Goal: Task Accomplishment & Management: Use online tool/utility

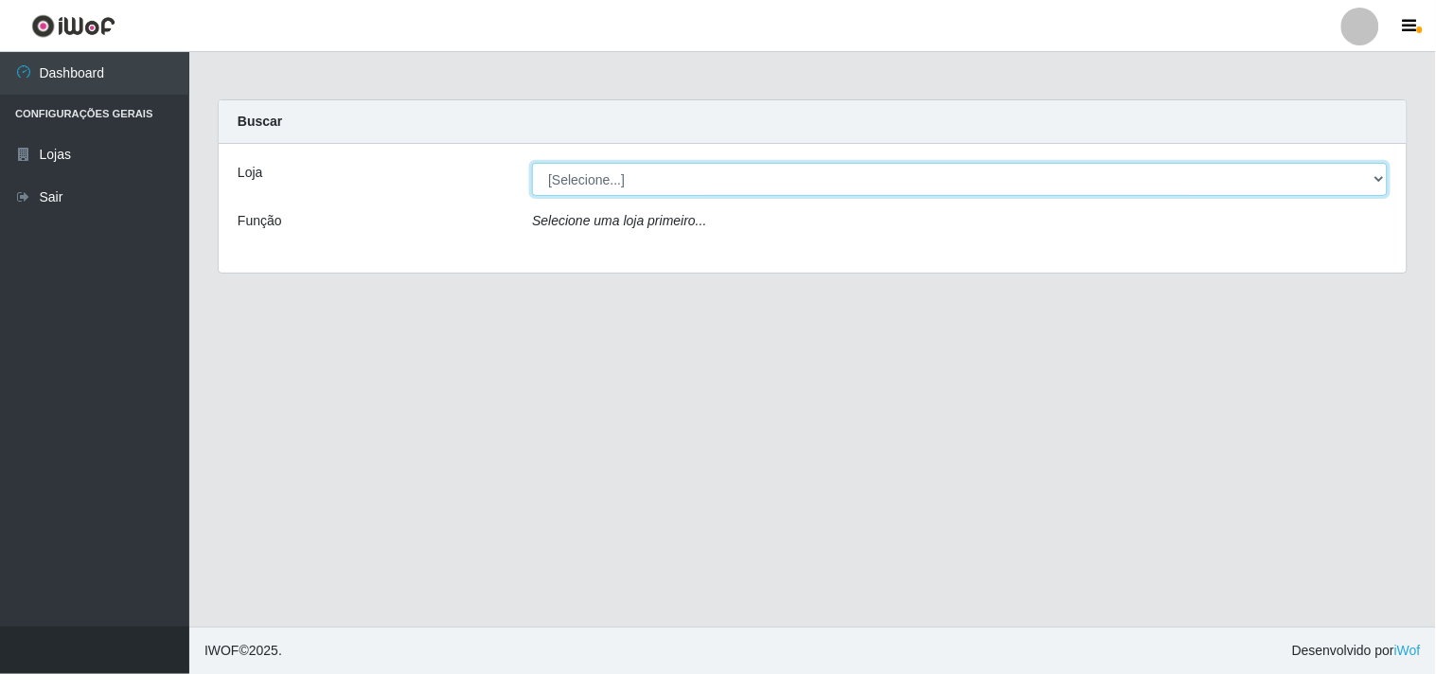
click at [1375, 175] on select "[Selecione...] Hiper Queiroz - [GEOGRAPHIC_DATA]" at bounding box center [960, 179] width 856 height 33
select select "514"
click at [532, 163] on select "[Selecione...] Hiper Queiroz - [GEOGRAPHIC_DATA]" at bounding box center [960, 179] width 856 height 33
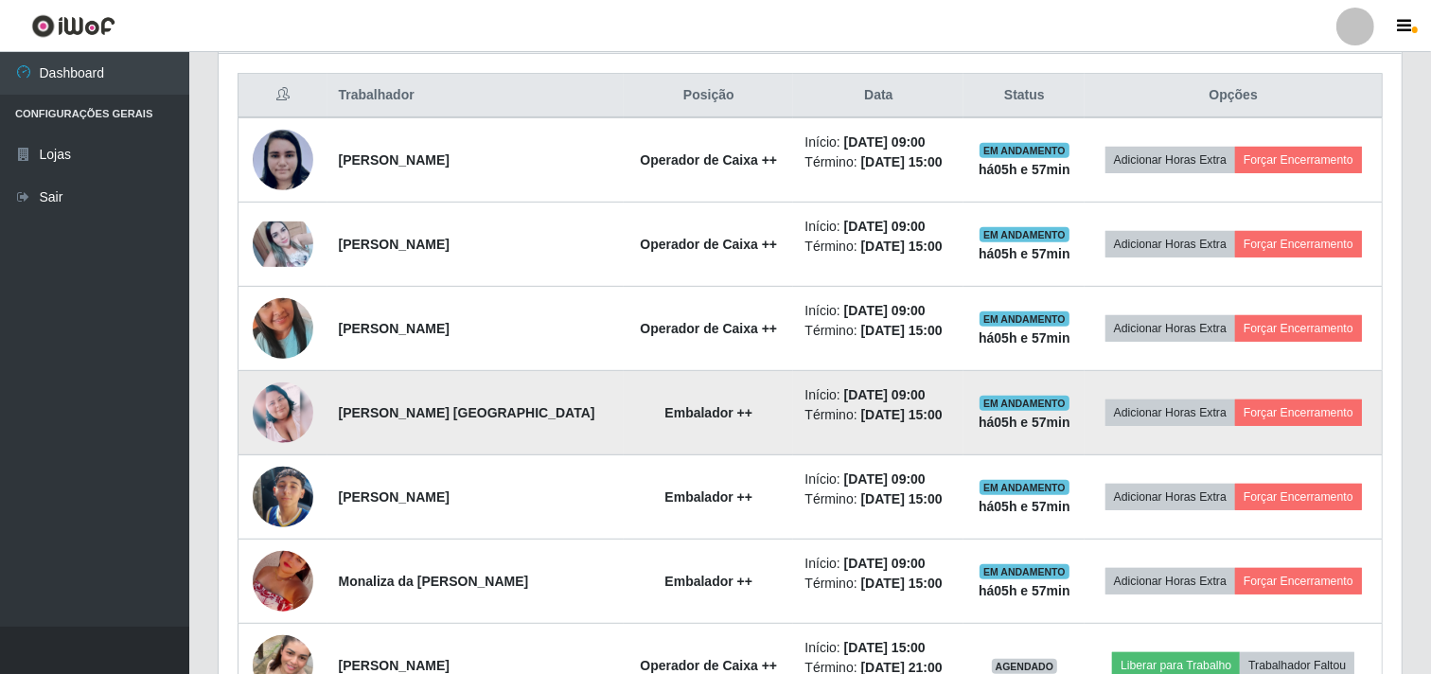
scroll to position [735, 0]
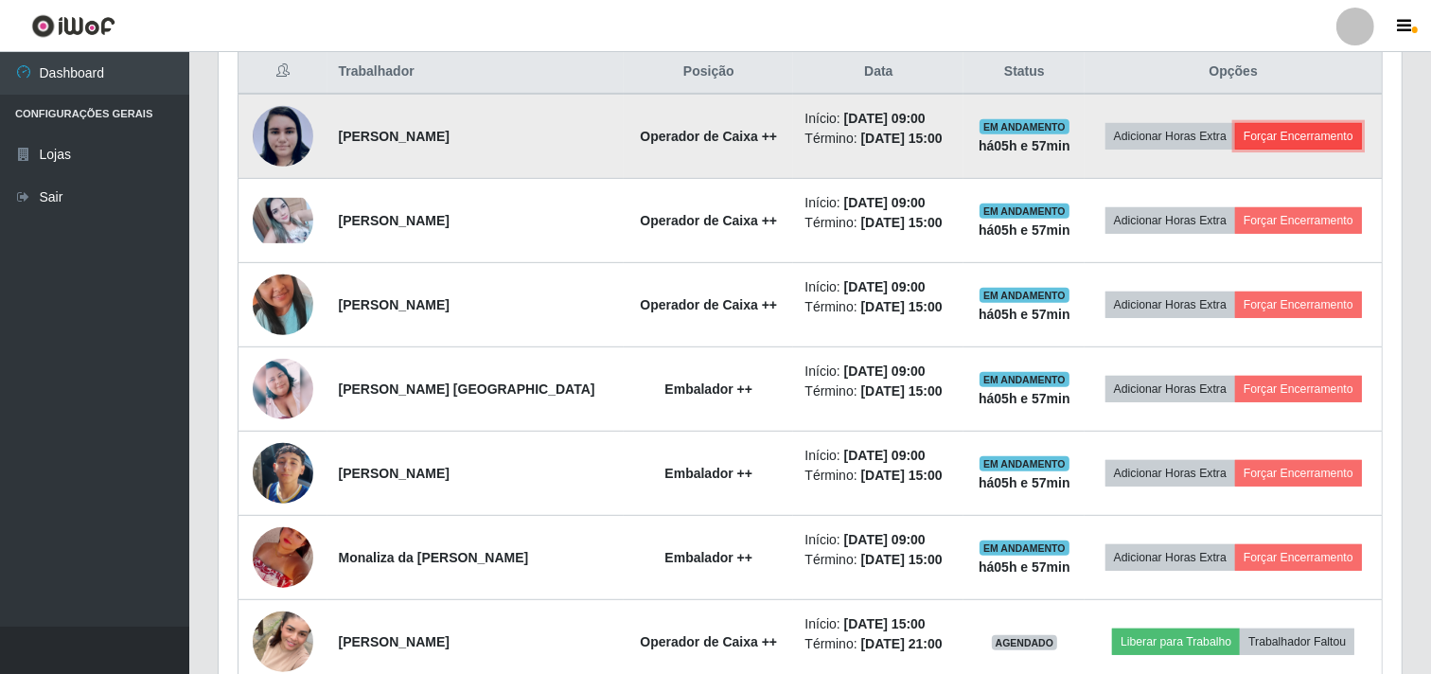
click at [1265, 131] on button "Forçar Encerramento" at bounding box center [1298, 136] width 127 height 27
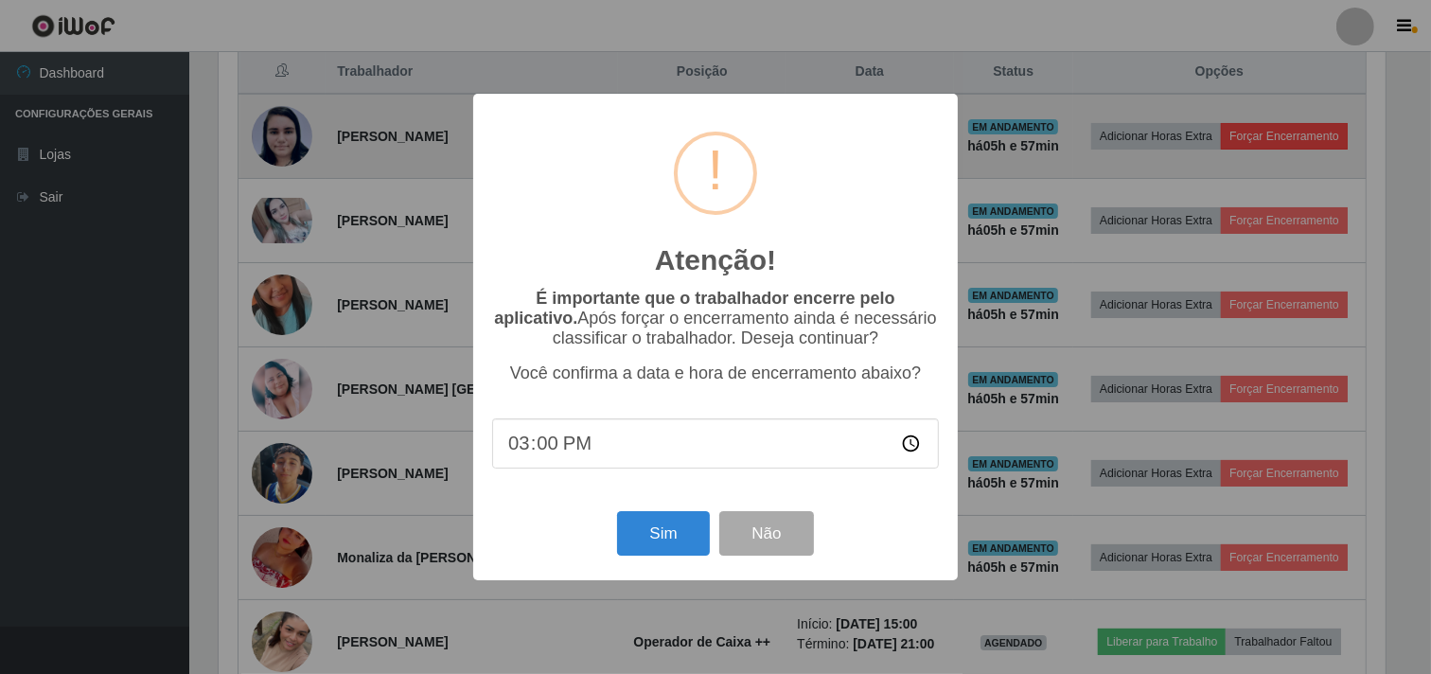
scroll to position [392, 1171]
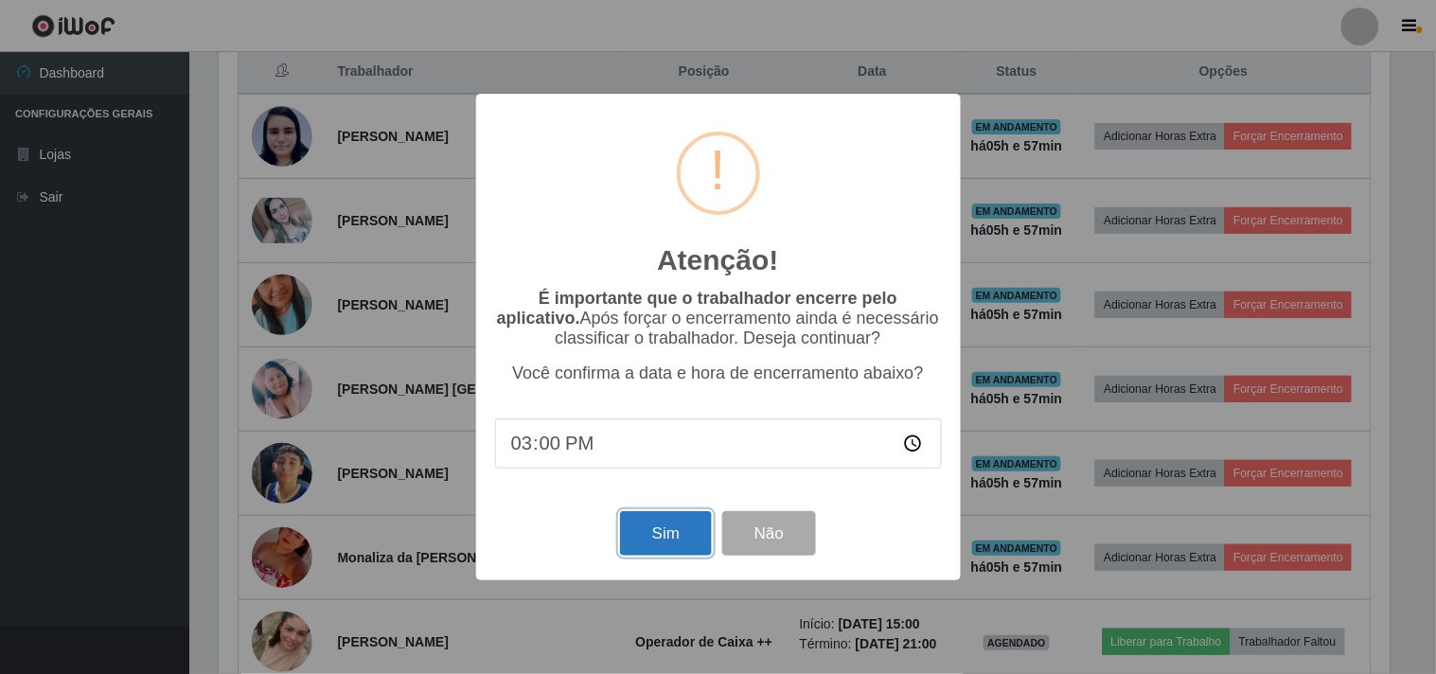
click at [666, 541] on button "Sim" at bounding box center [666, 533] width 92 height 44
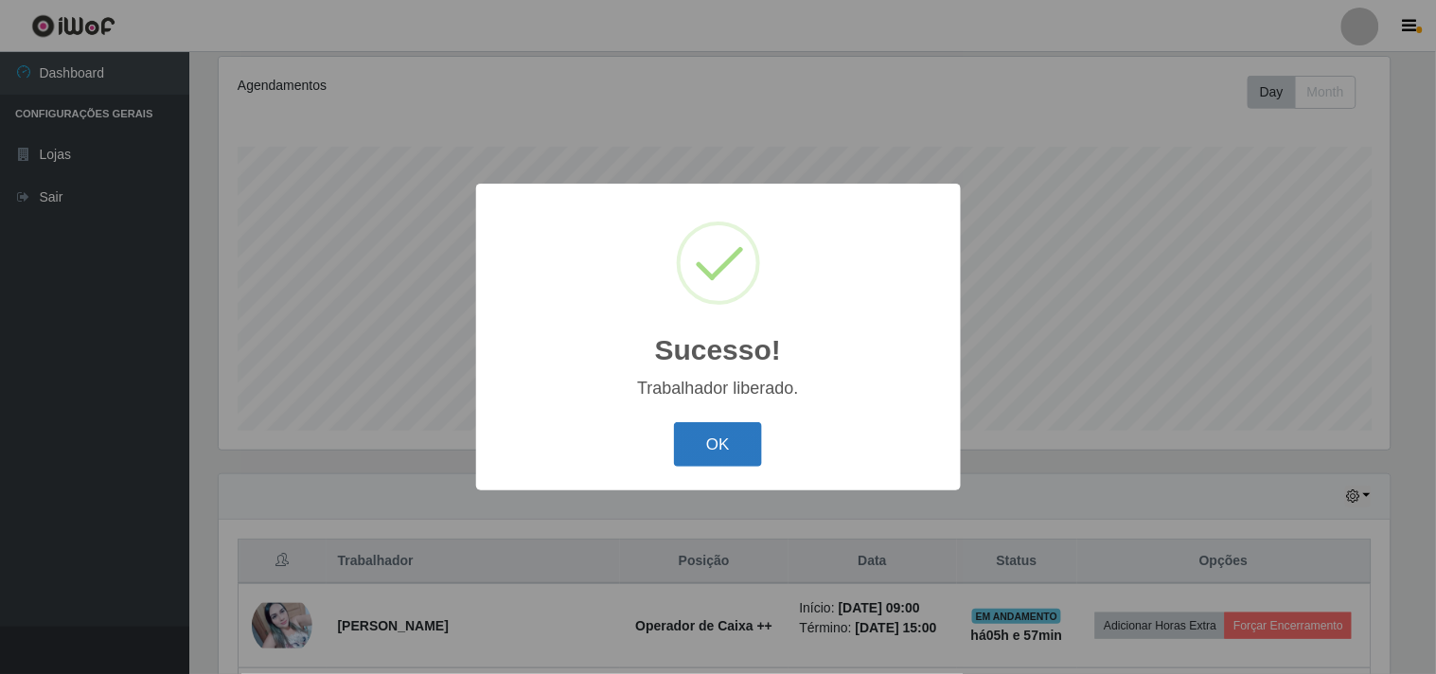
click at [725, 433] on button "OK" at bounding box center [718, 444] width 88 height 44
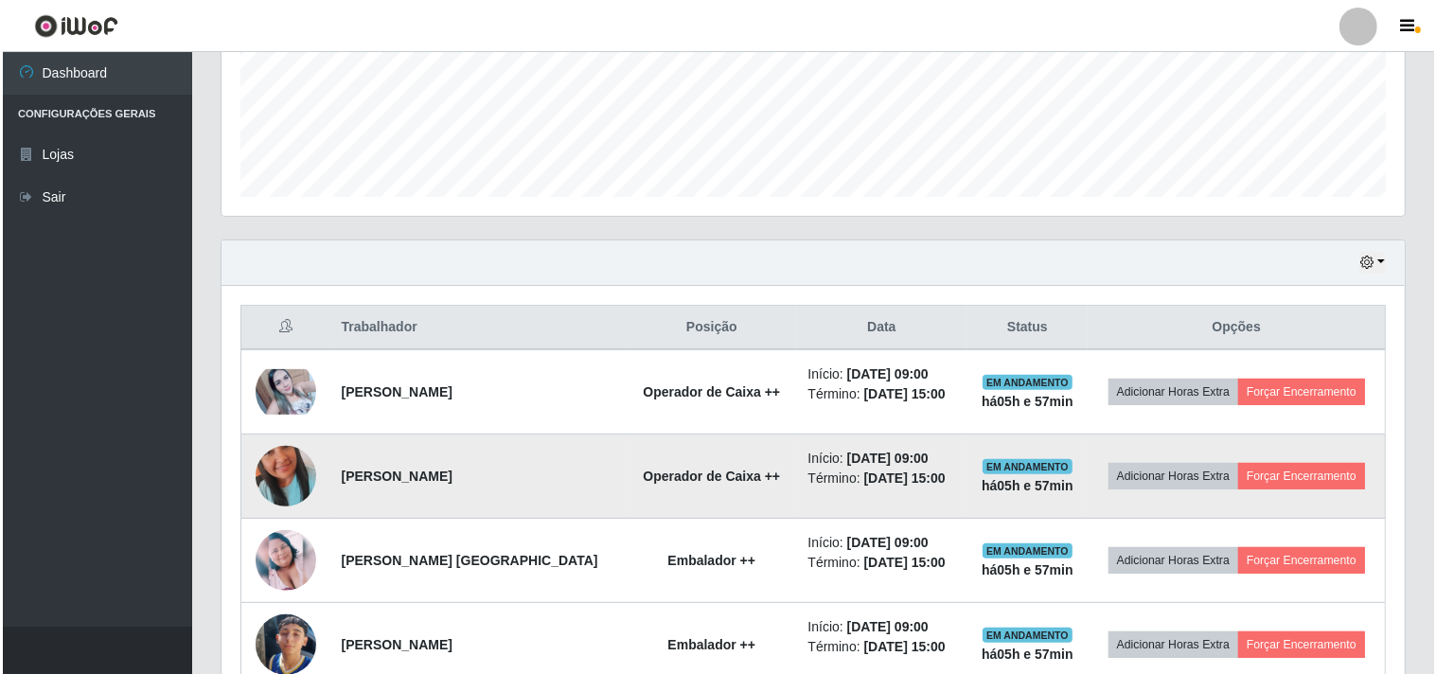
scroll to position [666, 0]
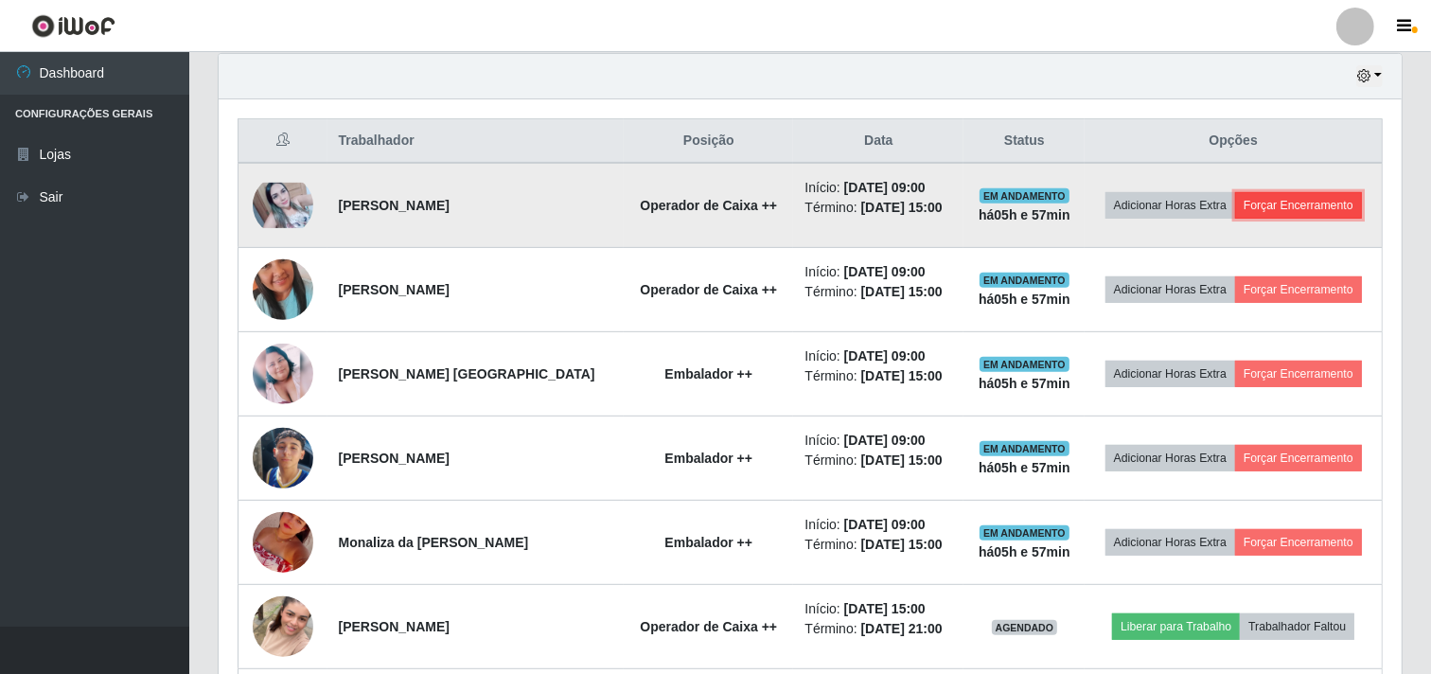
click at [1290, 195] on button "Forçar Encerramento" at bounding box center [1298, 205] width 127 height 27
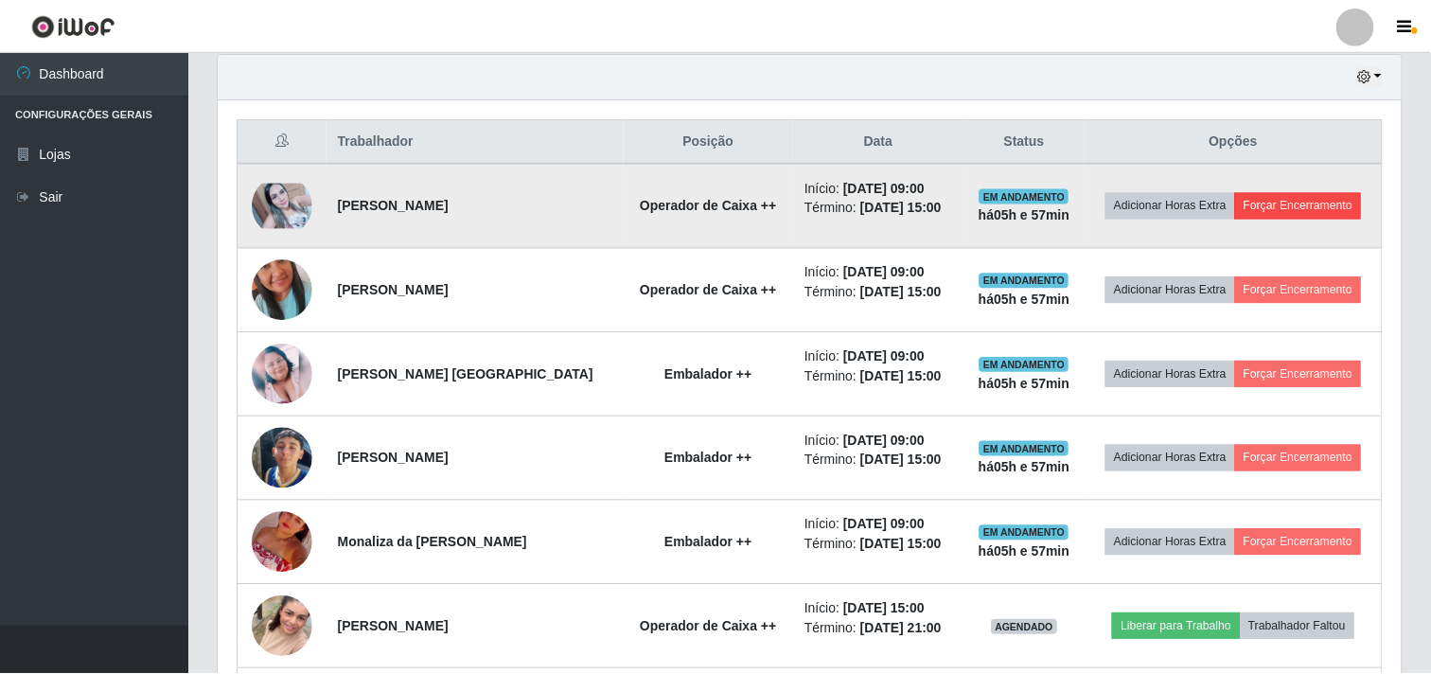
scroll to position [392, 1171]
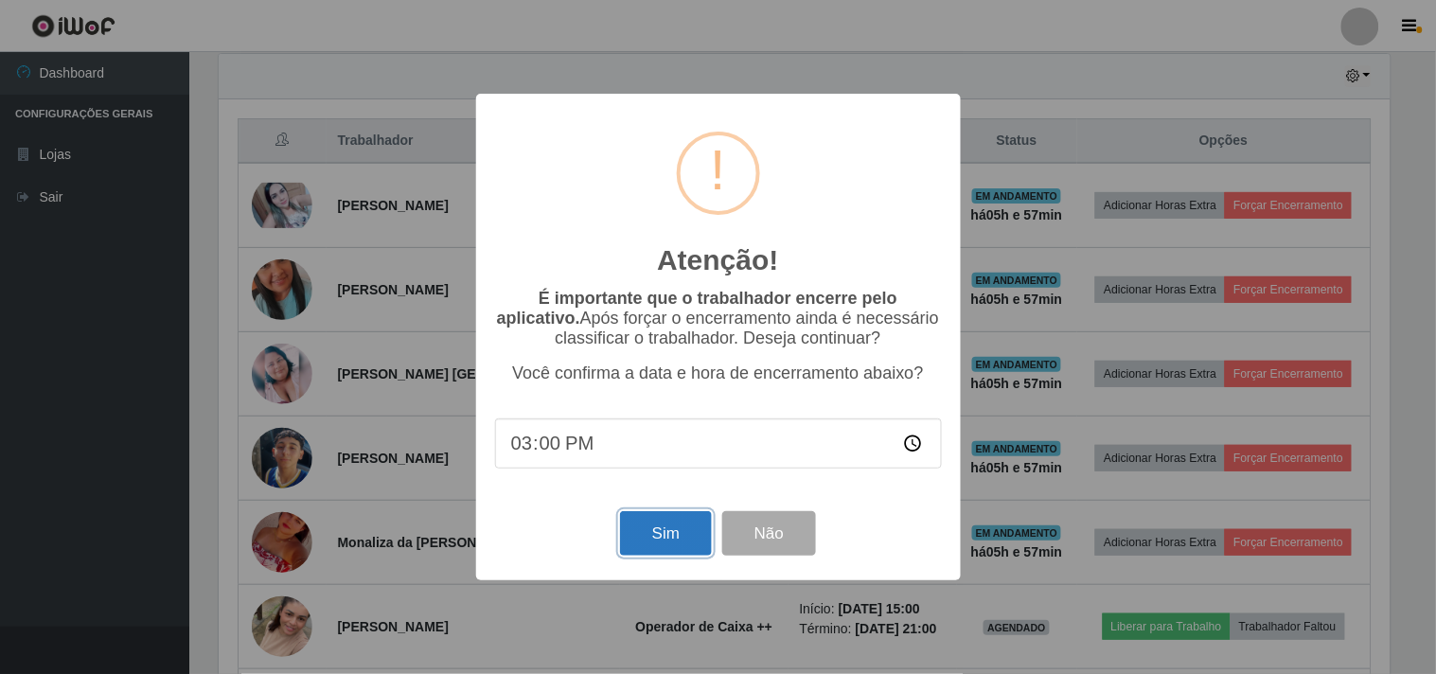
click at [658, 539] on button "Sim" at bounding box center [666, 533] width 92 height 44
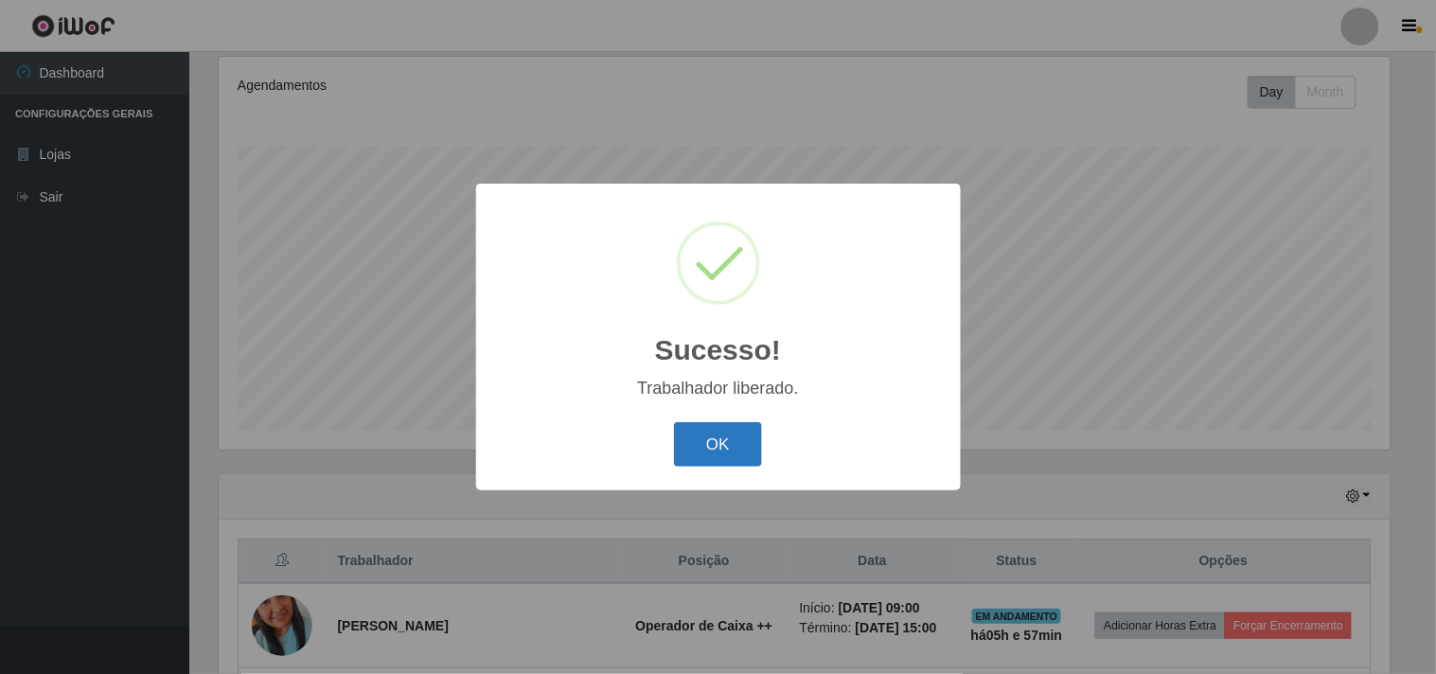
click at [716, 454] on button "OK" at bounding box center [718, 444] width 88 height 44
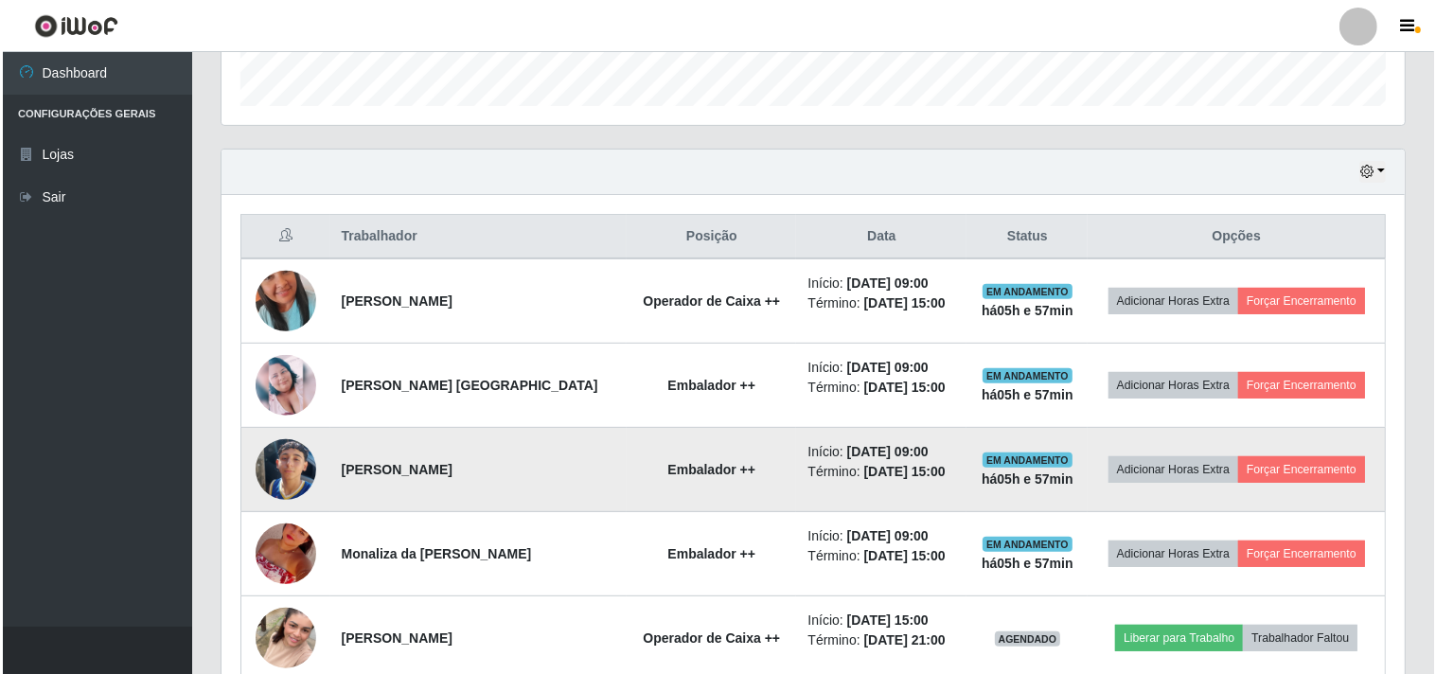
scroll to position [561, 0]
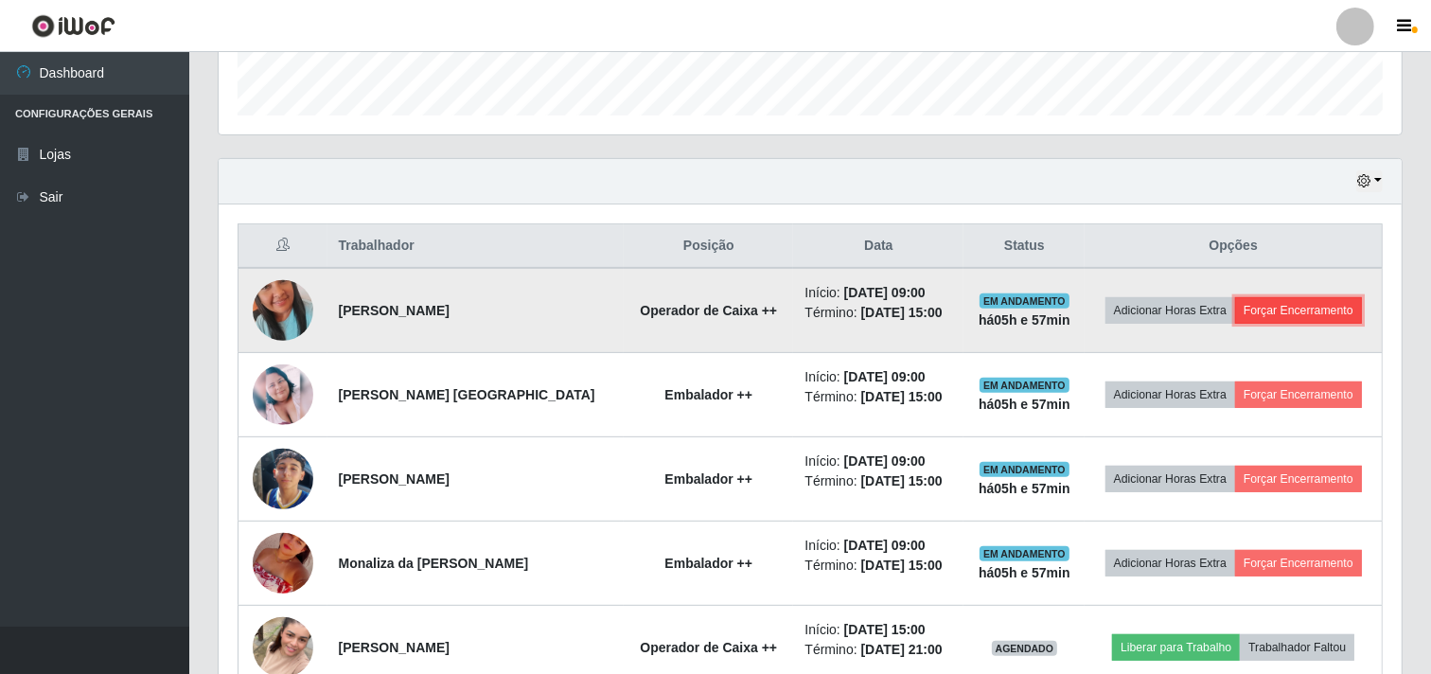
click at [1281, 306] on button "Forçar Encerramento" at bounding box center [1298, 310] width 127 height 27
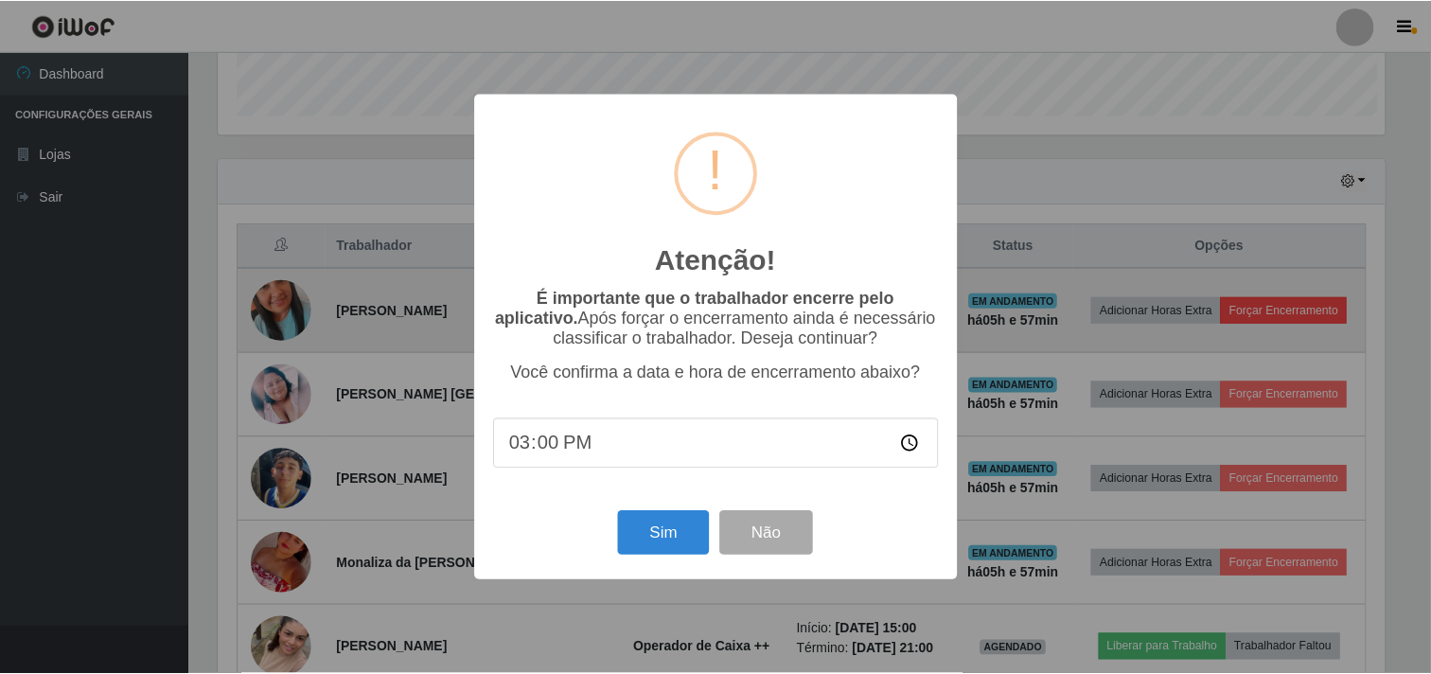
scroll to position [392, 1171]
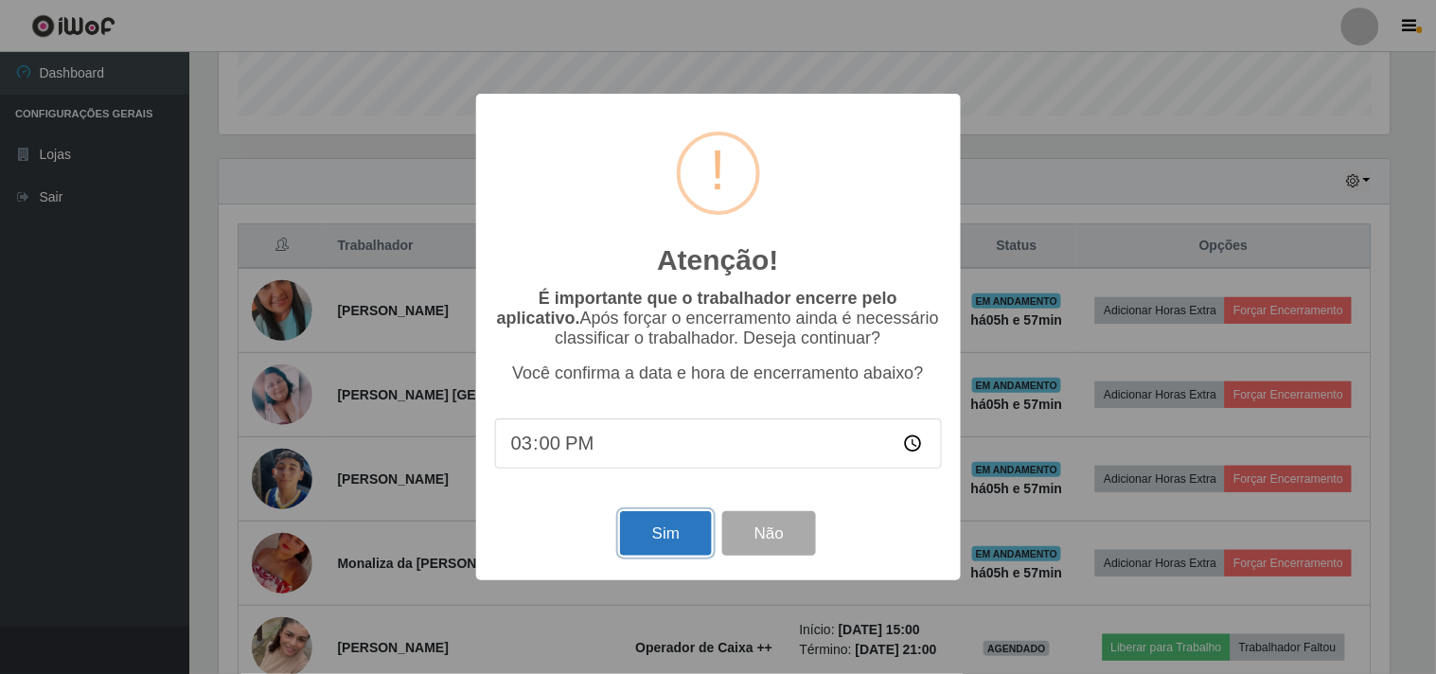
click at [659, 525] on button "Sim" at bounding box center [666, 533] width 92 height 44
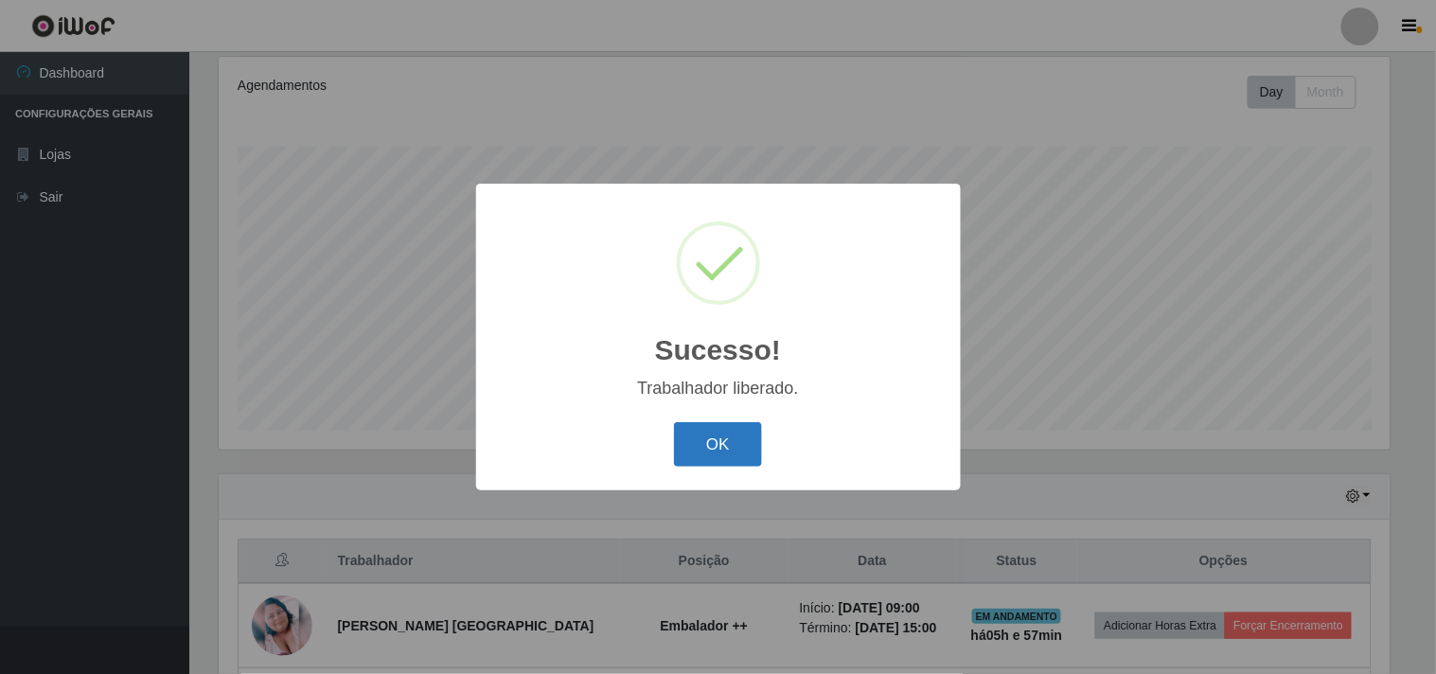
click at [727, 442] on button "OK" at bounding box center [718, 444] width 88 height 44
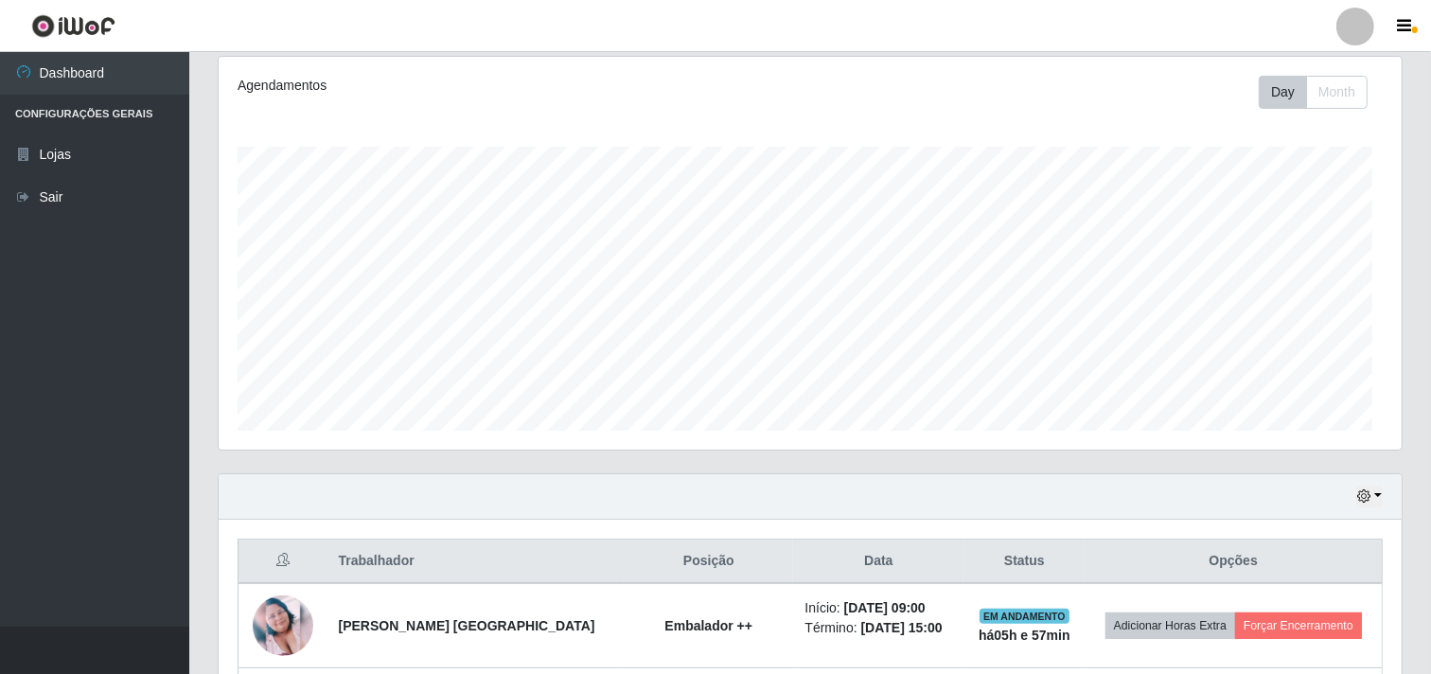
scroll to position [0, 0]
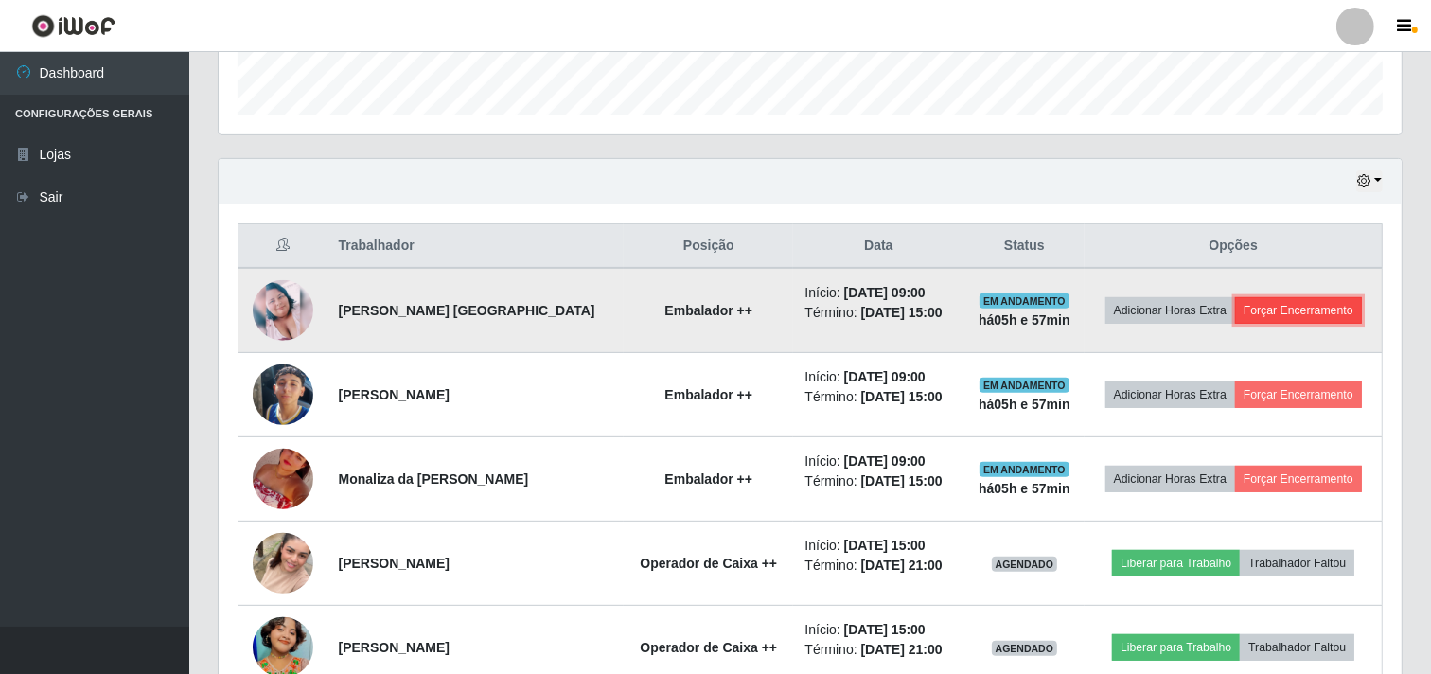
click at [1272, 303] on button "Forçar Encerramento" at bounding box center [1298, 310] width 127 height 27
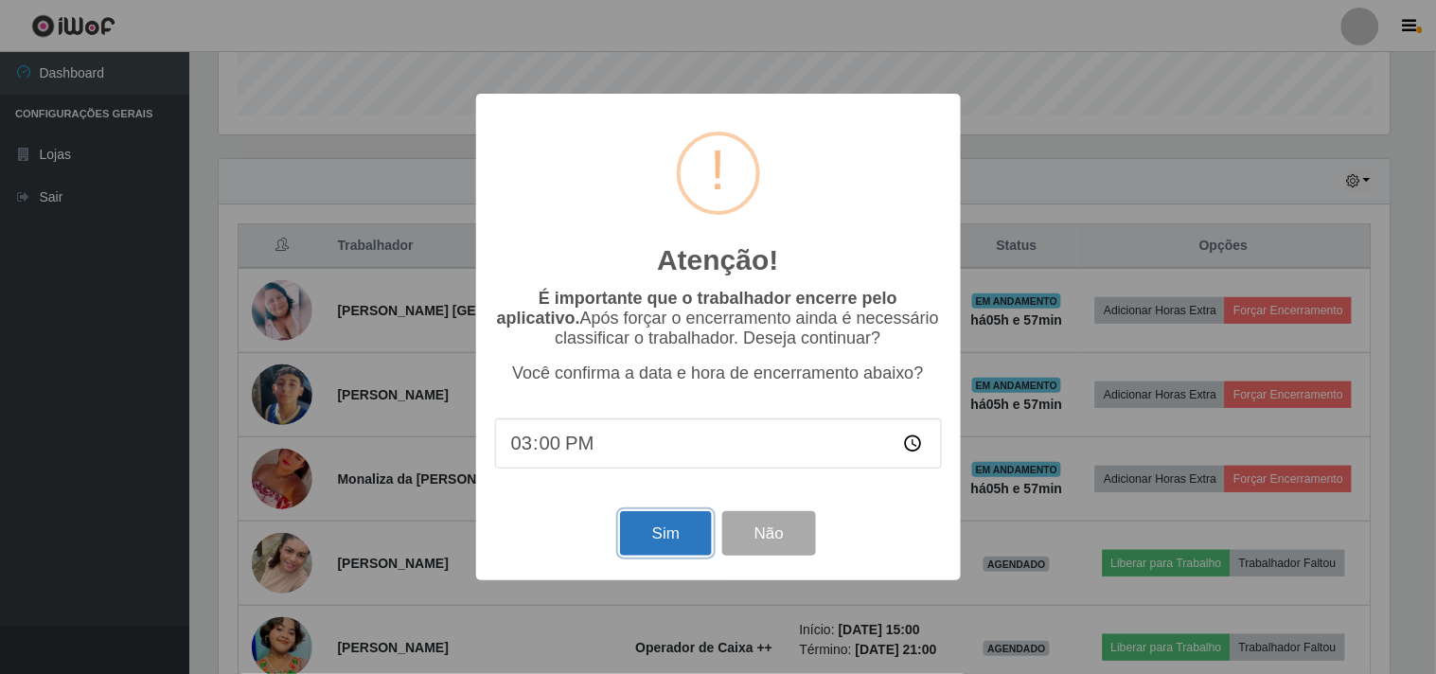
click at [676, 531] on button "Sim" at bounding box center [666, 533] width 92 height 44
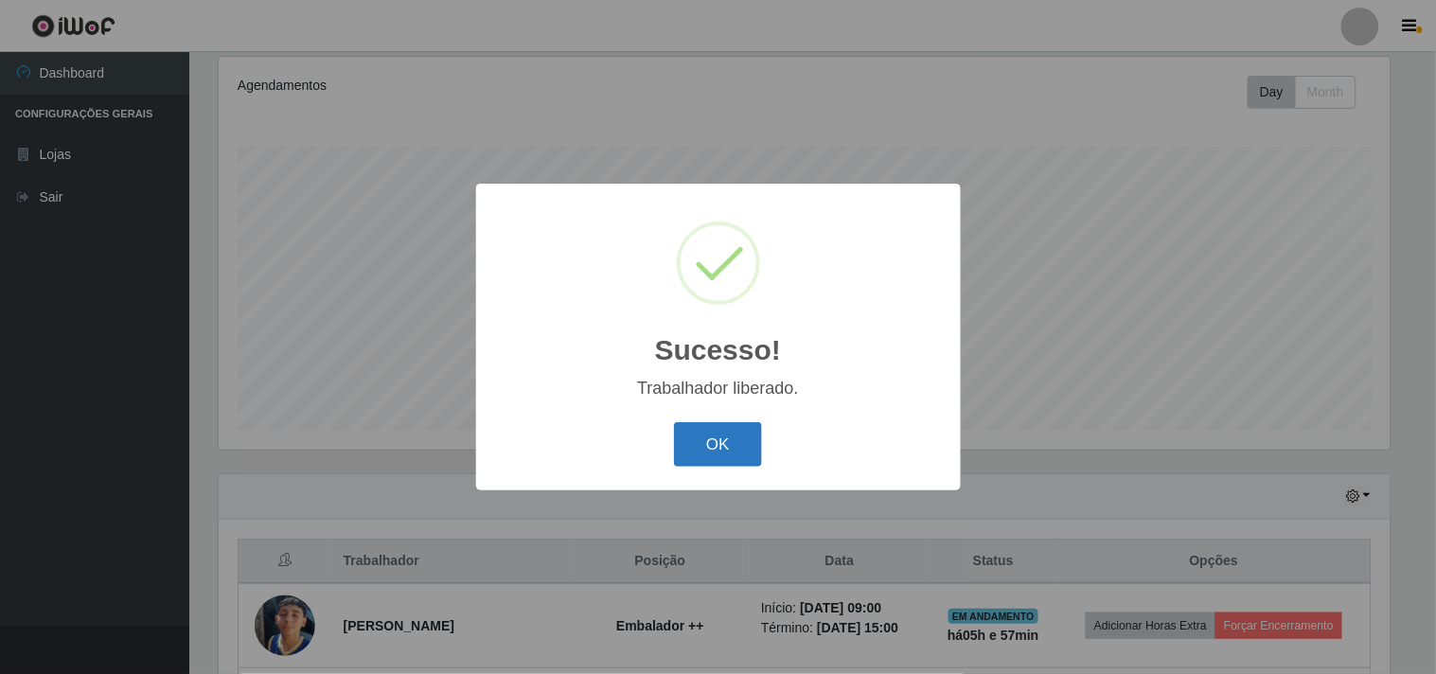
click at [716, 451] on button "OK" at bounding box center [718, 444] width 88 height 44
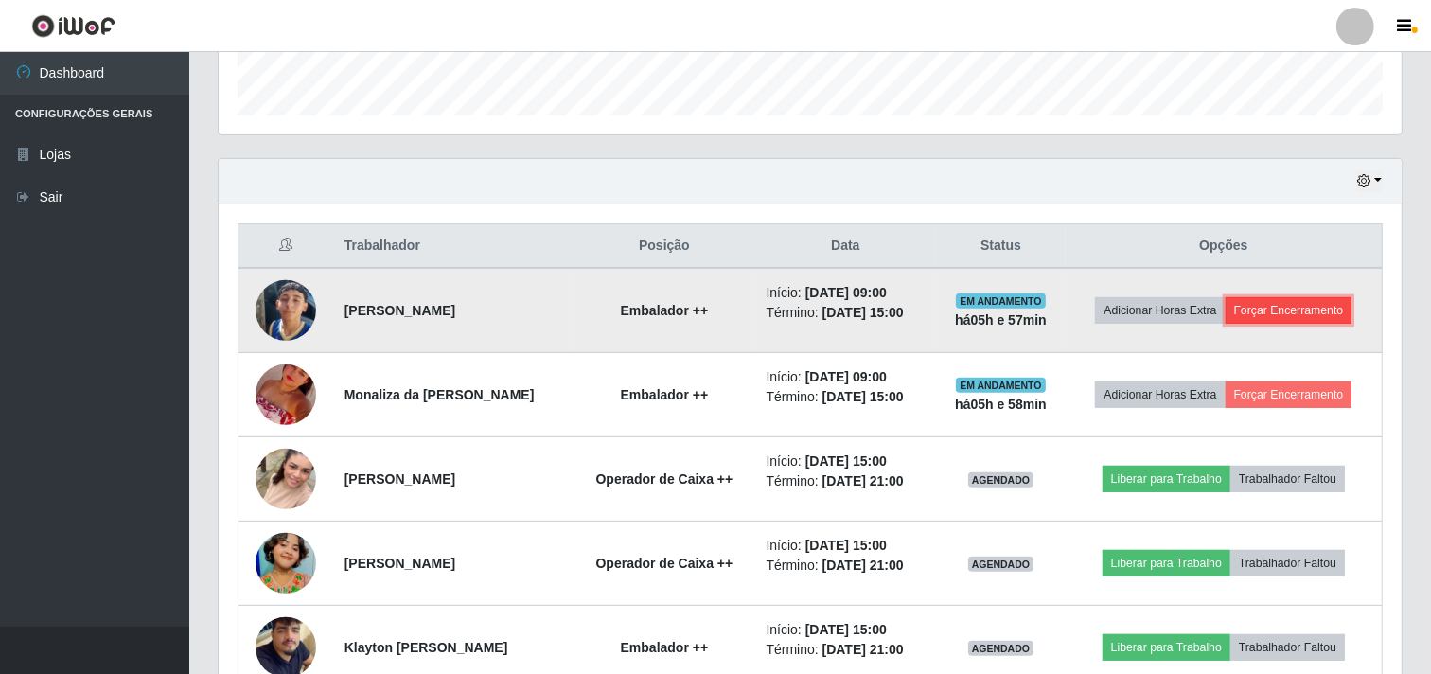
click at [1293, 306] on button "Forçar Encerramento" at bounding box center [1289, 310] width 127 height 27
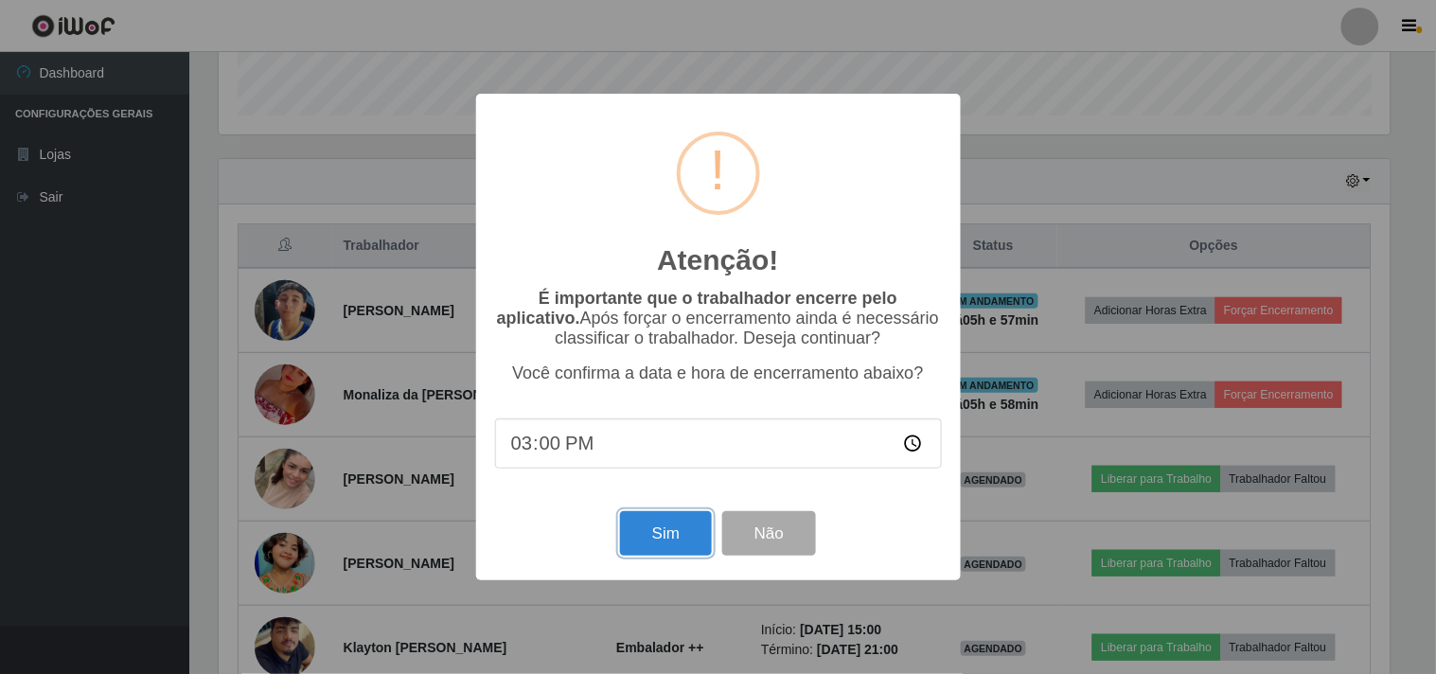
click at [654, 536] on button "Sim" at bounding box center [666, 533] width 92 height 44
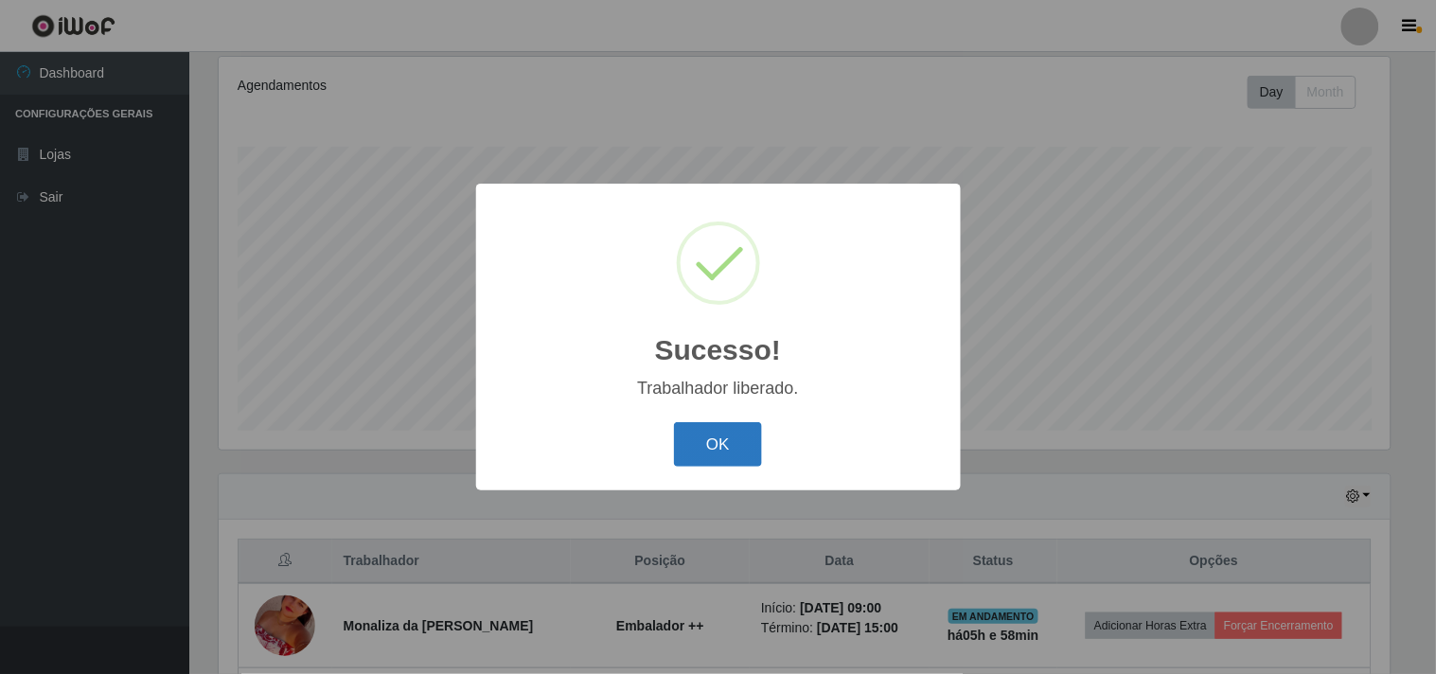
click at [732, 439] on button "OK" at bounding box center [718, 444] width 88 height 44
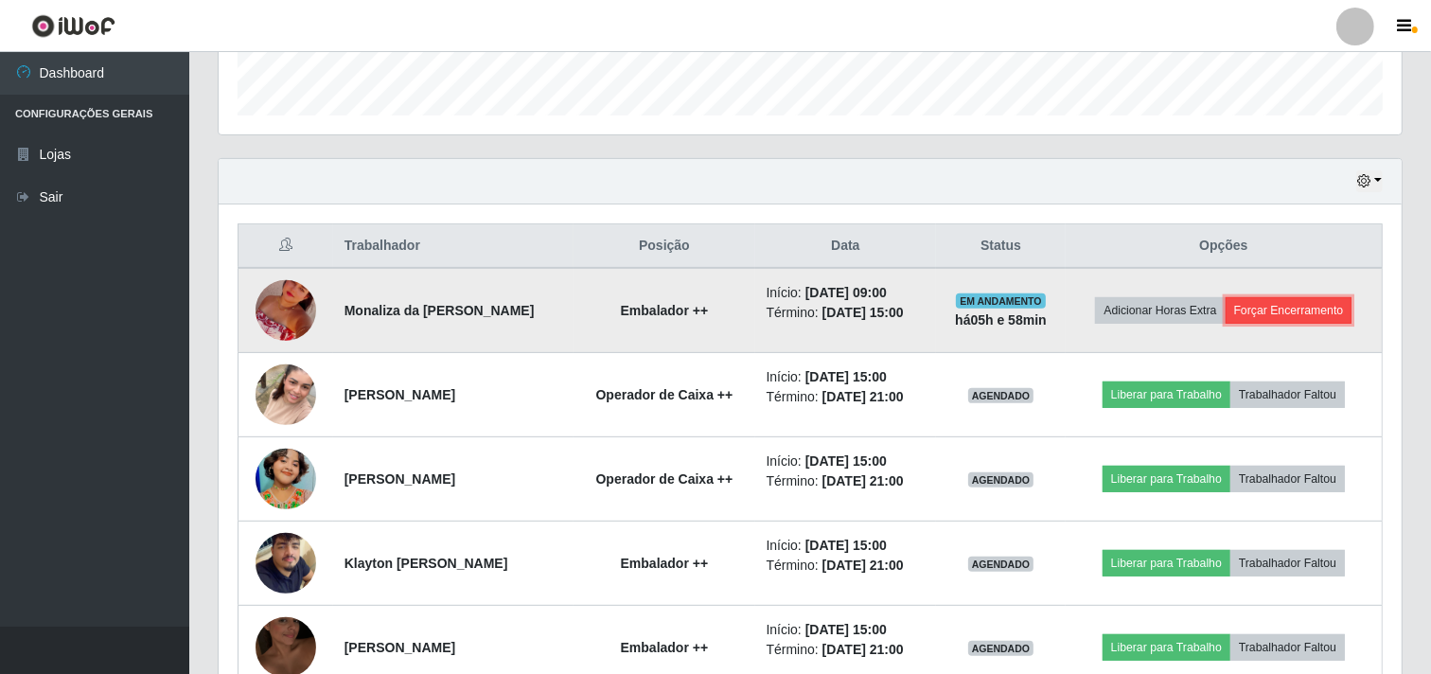
click at [1278, 312] on button "Forçar Encerramento" at bounding box center [1289, 310] width 127 height 27
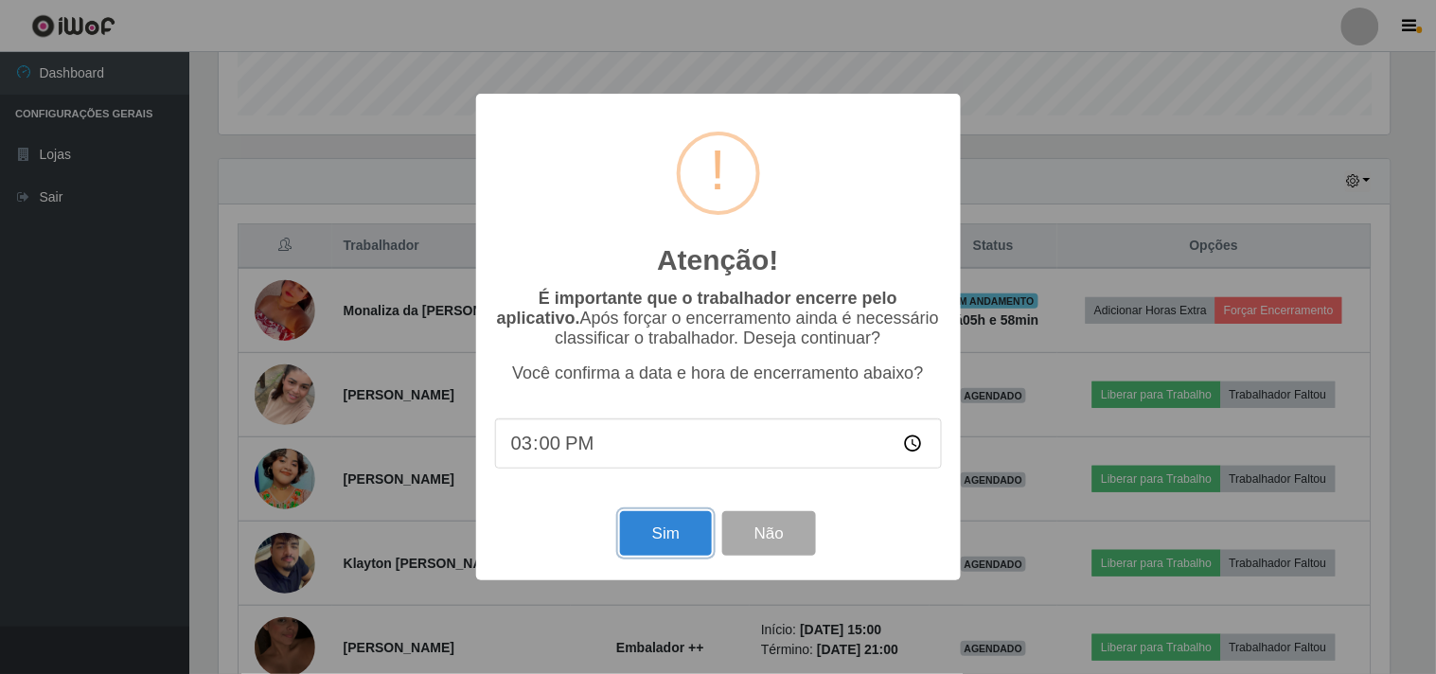
click at [650, 527] on button "Sim" at bounding box center [666, 533] width 92 height 44
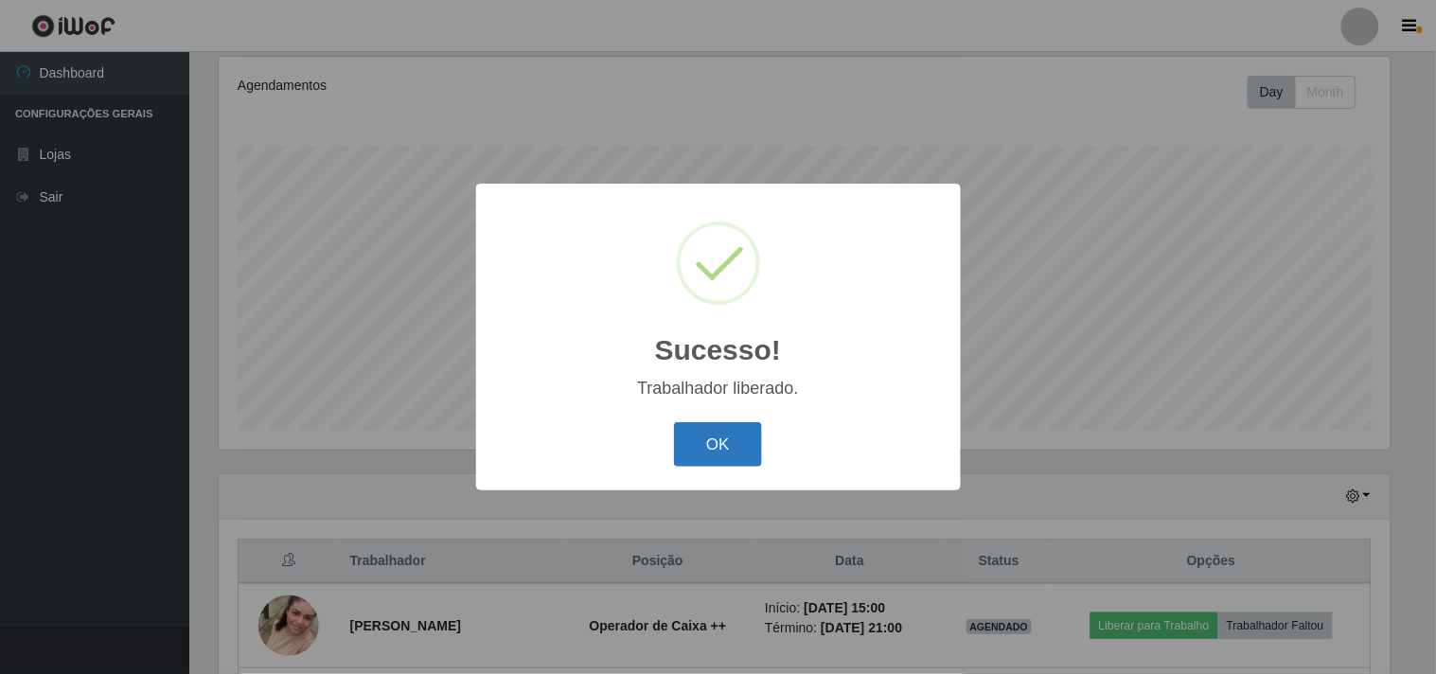
drag, startPoint x: 716, startPoint y: 398, endPoint x: 727, endPoint y: 426, distance: 30.6
click at [721, 411] on div "Sucesso! × Trabalhador liberado. OK Cancel" at bounding box center [718, 337] width 485 height 307
click at [724, 441] on button "OK" at bounding box center [718, 444] width 88 height 44
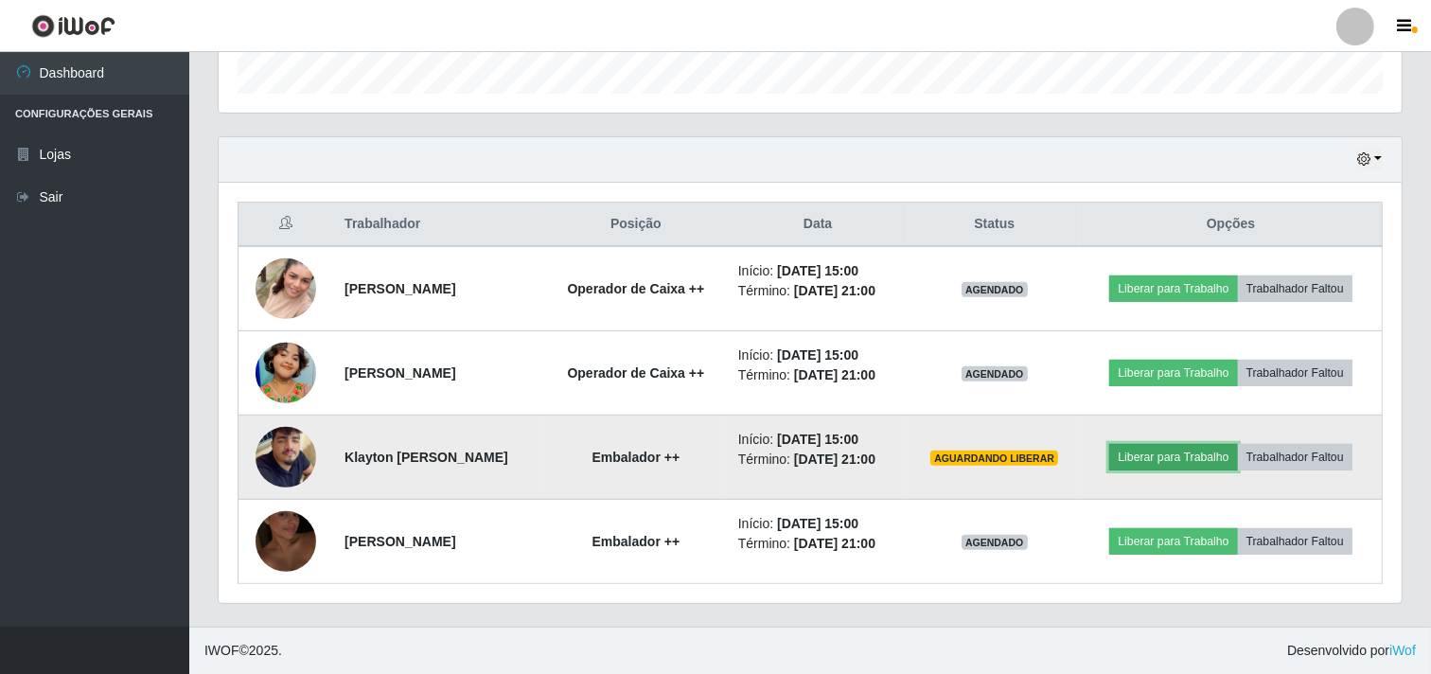
click at [1169, 457] on button "Liberar para Trabalho" at bounding box center [1173, 457] width 128 height 27
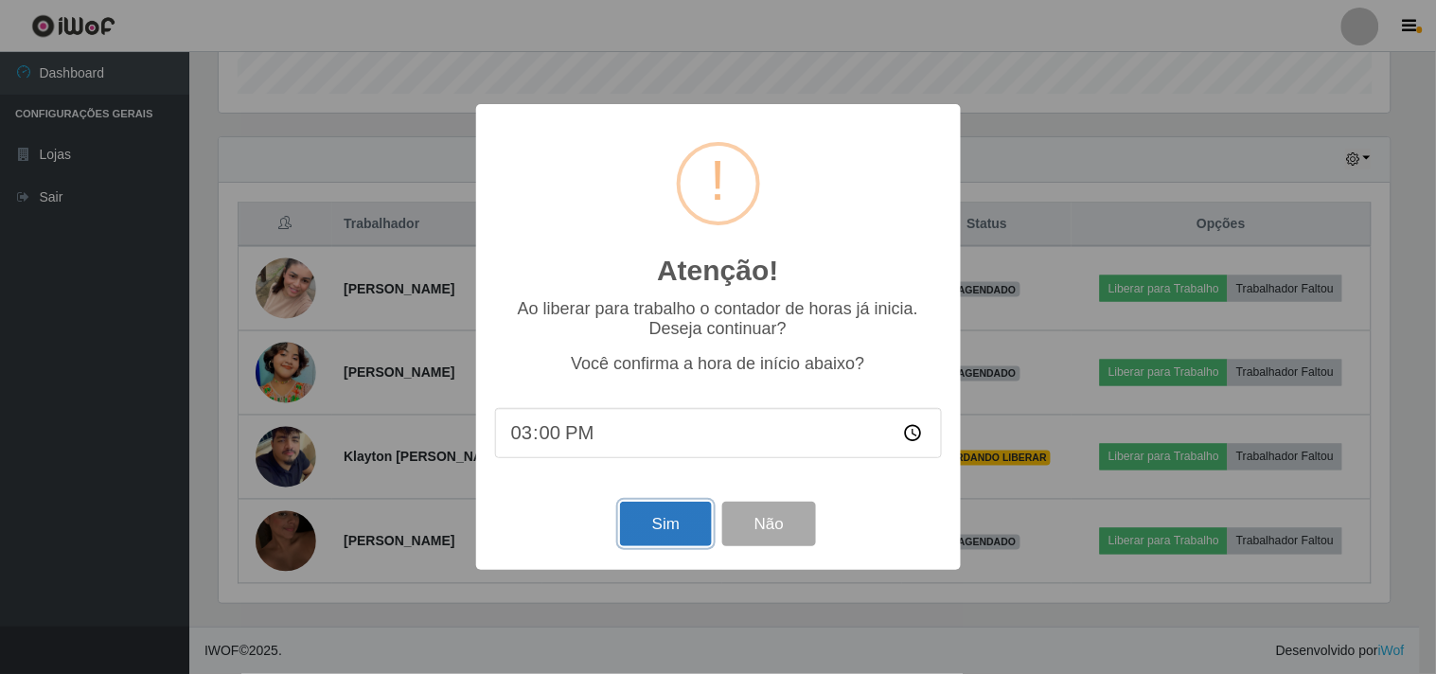
click at [689, 526] on button "Sim" at bounding box center [666, 524] width 92 height 44
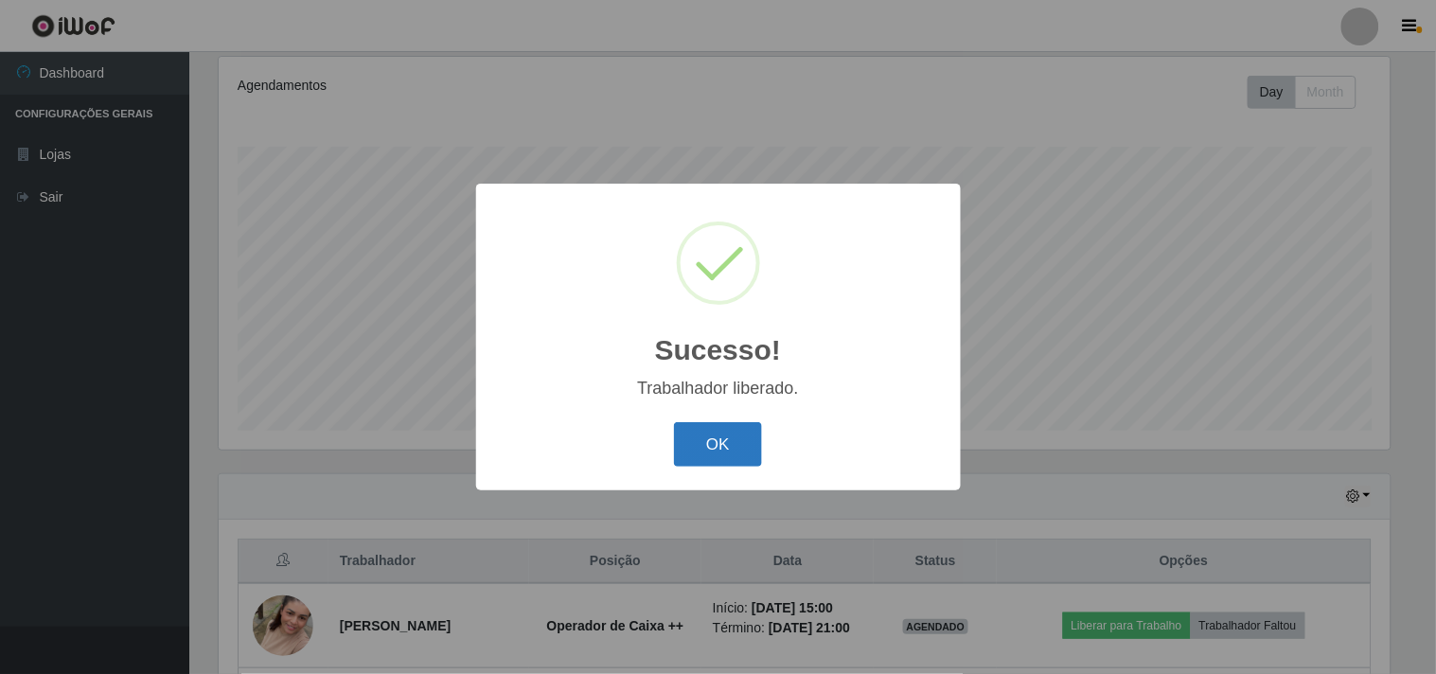
click at [741, 442] on button "OK" at bounding box center [718, 444] width 88 height 44
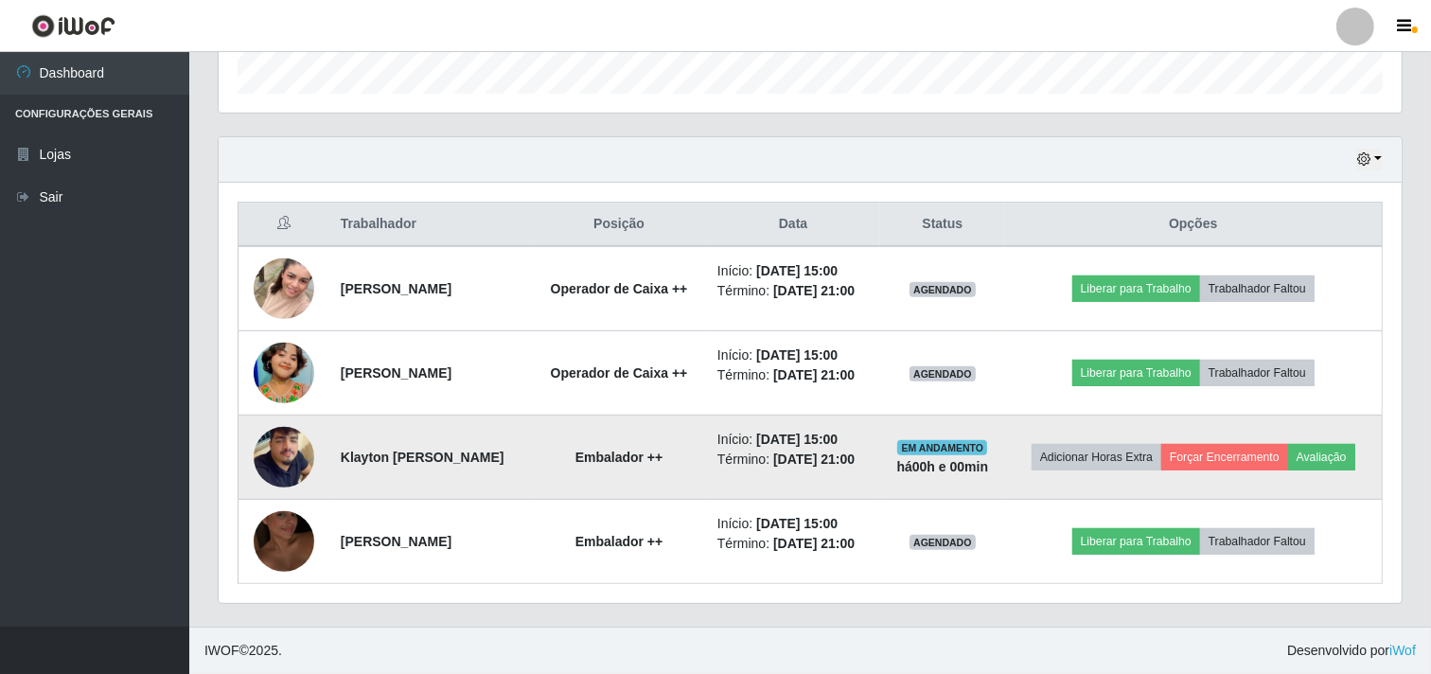
scroll to position [640, 0]
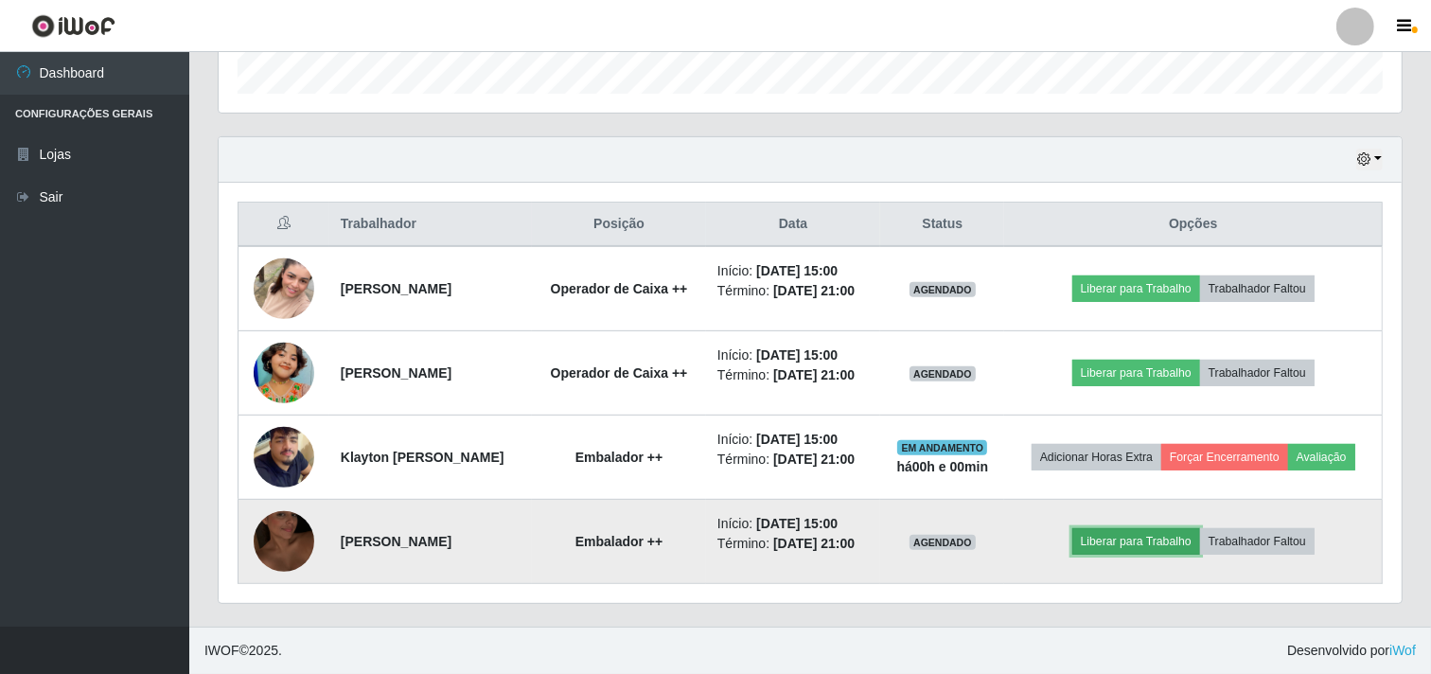
click at [1124, 536] on button "Liberar para Trabalho" at bounding box center [1136, 541] width 128 height 27
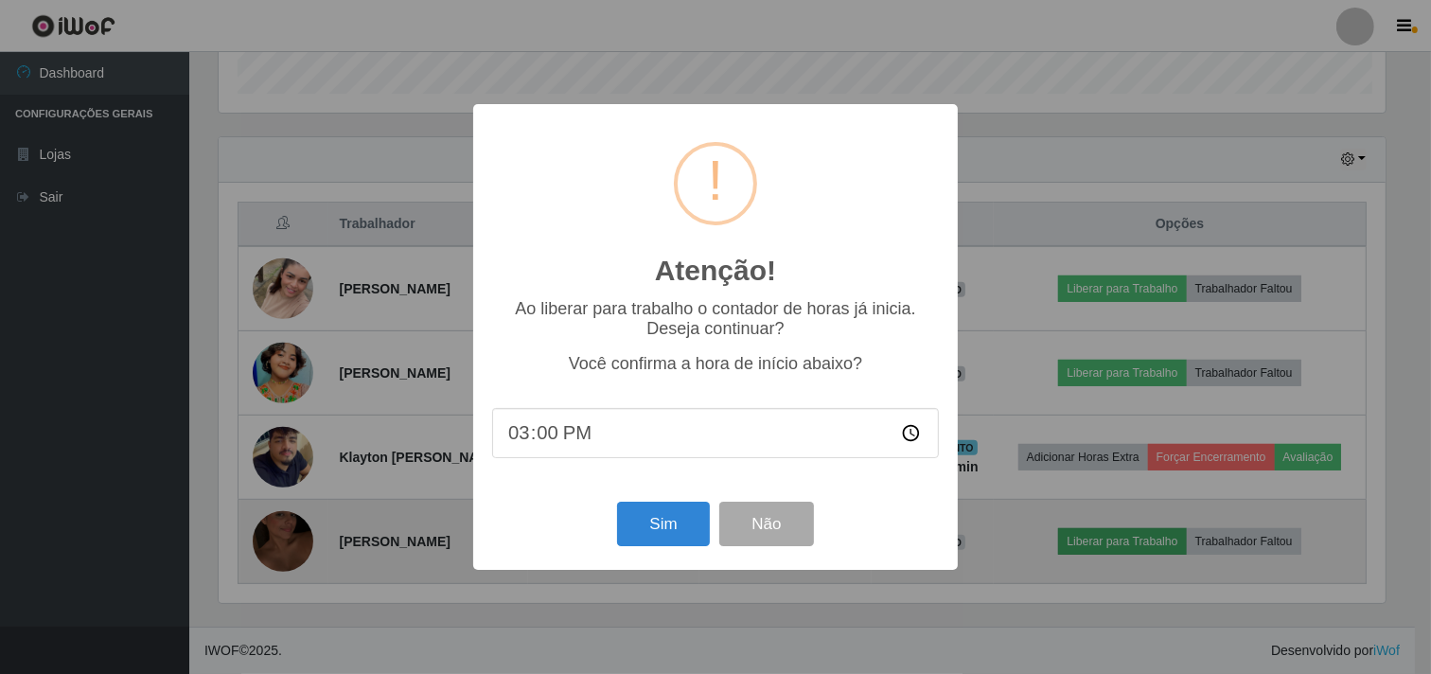
scroll to position [392, 1171]
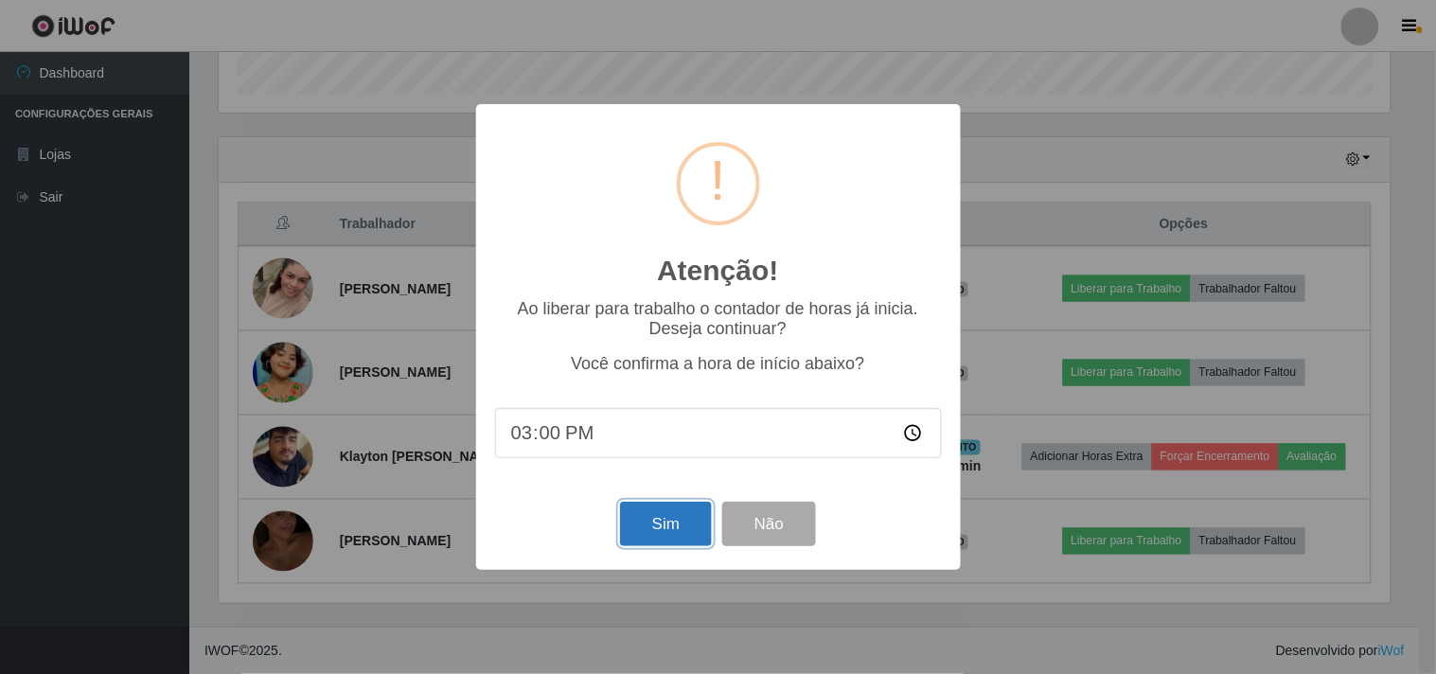
click at [687, 526] on button "Sim" at bounding box center [666, 524] width 92 height 44
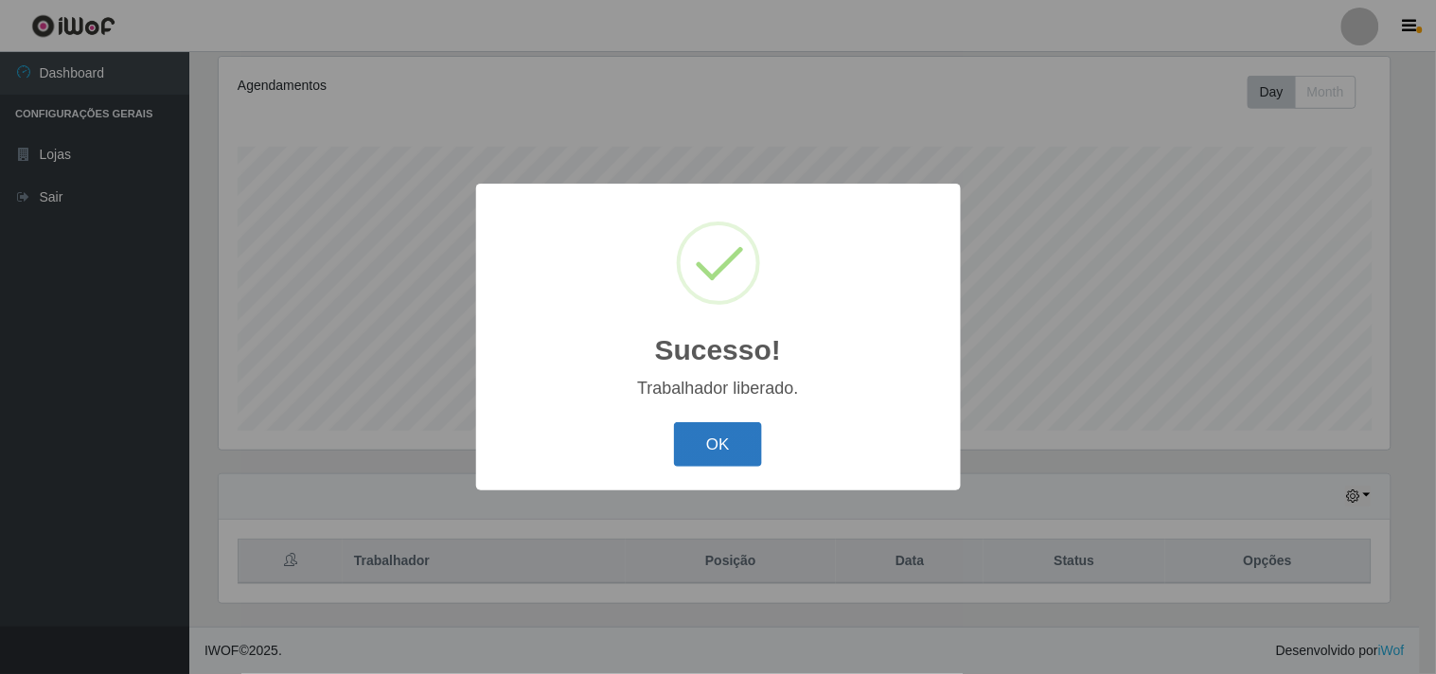
click at [723, 458] on button "OK" at bounding box center [718, 444] width 88 height 44
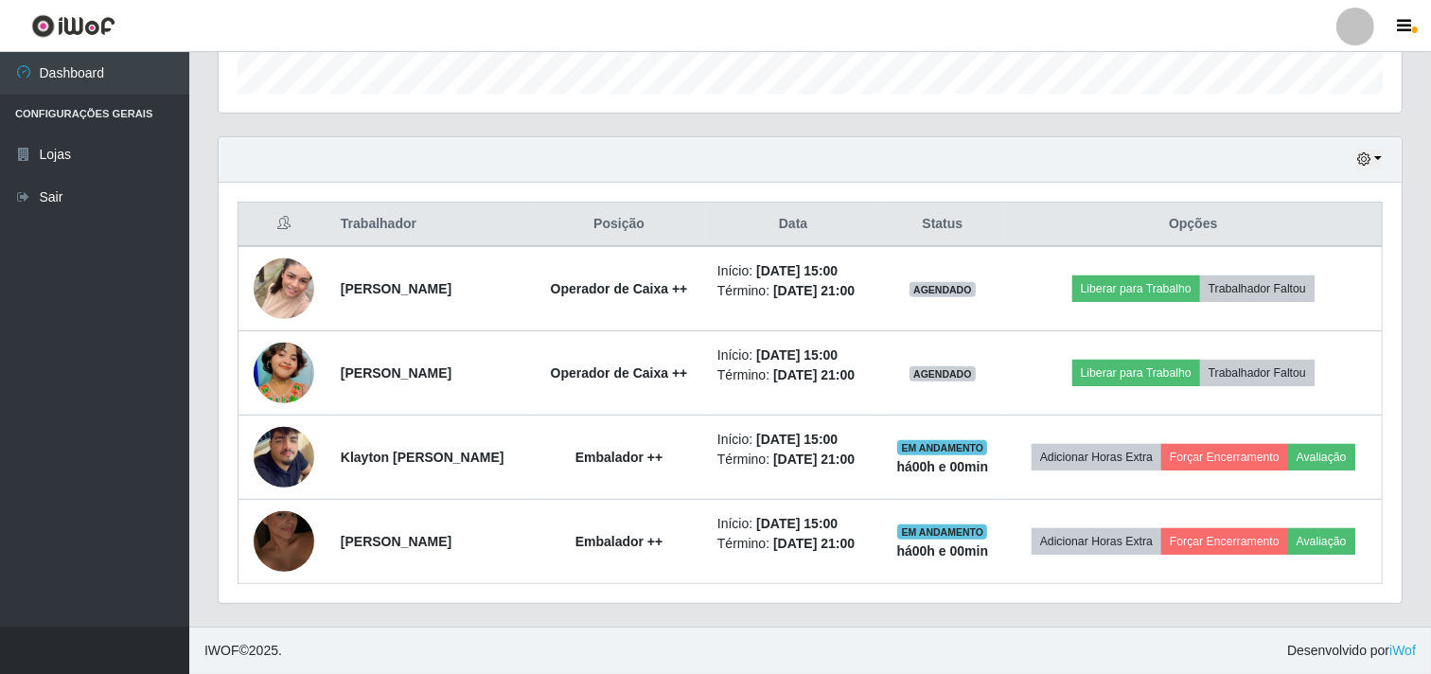
scroll to position [640, 0]
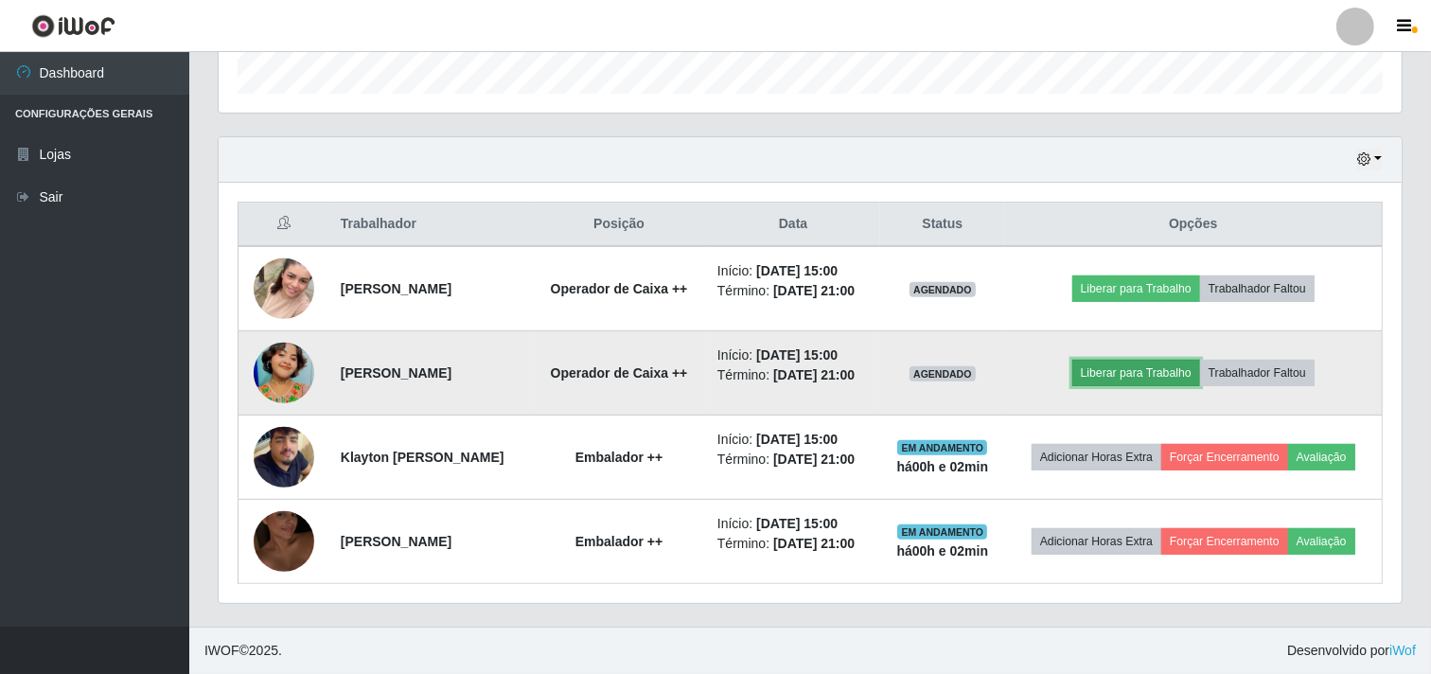
click at [1164, 360] on button "Liberar para Trabalho" at bounding box center [1136, 373] width 128 height 27
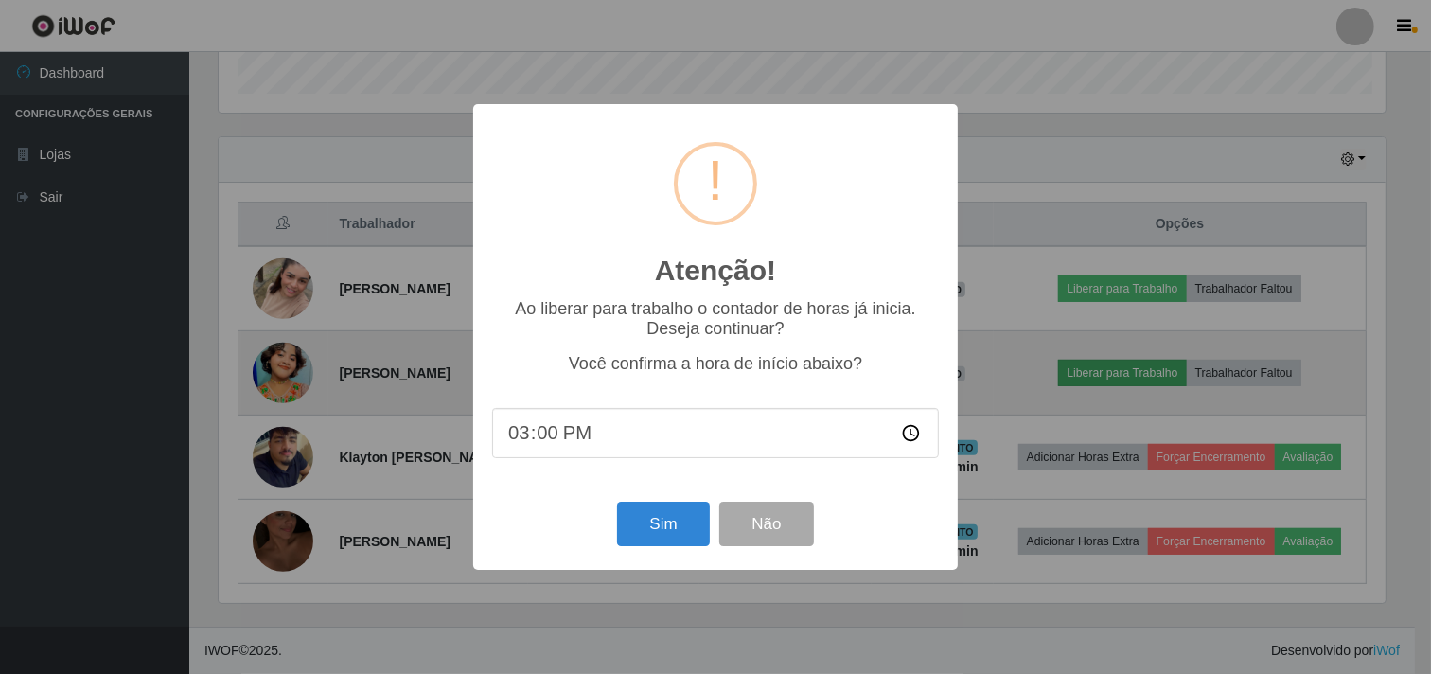
scroll to position [392, 1171]
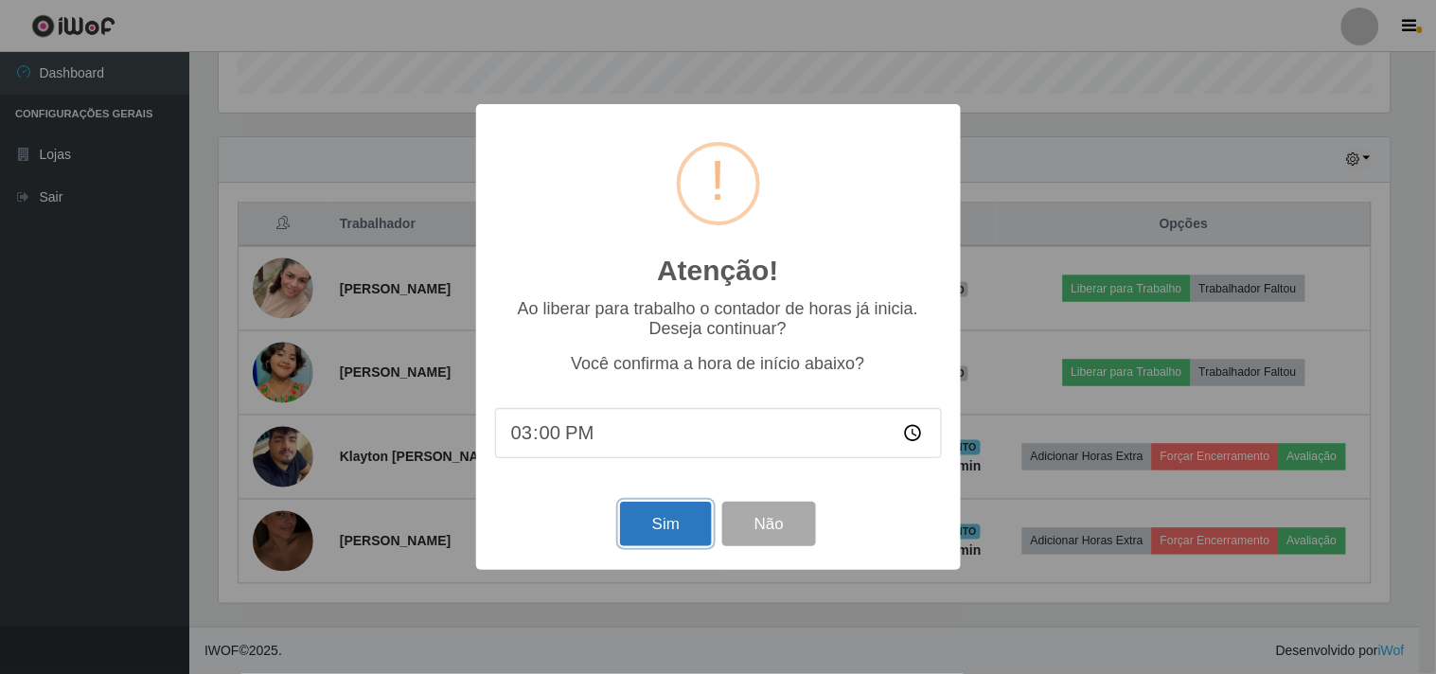
click at [669, 533] on button "Sim" at bounding box center [666, 524] width 92 height 44
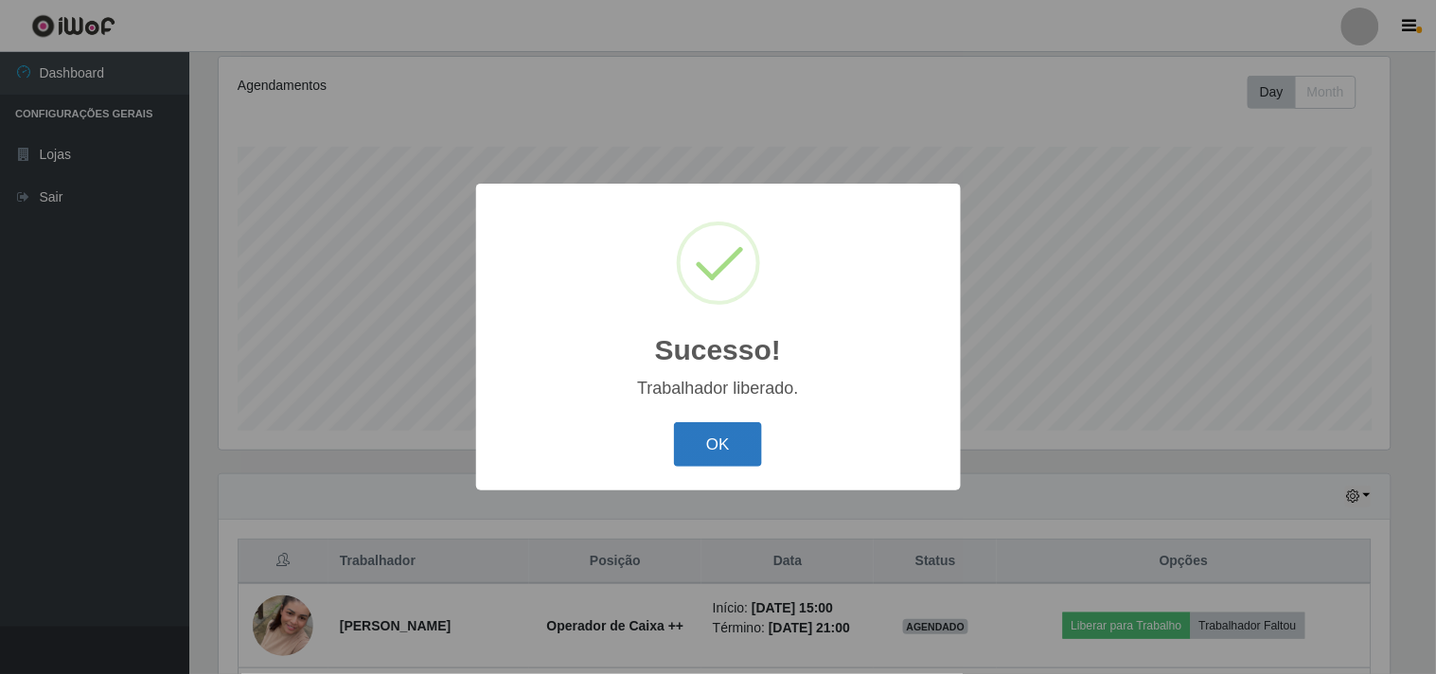
click at [730, 446] on button "OK" at bounding box center [718, 444] width 88 height 44
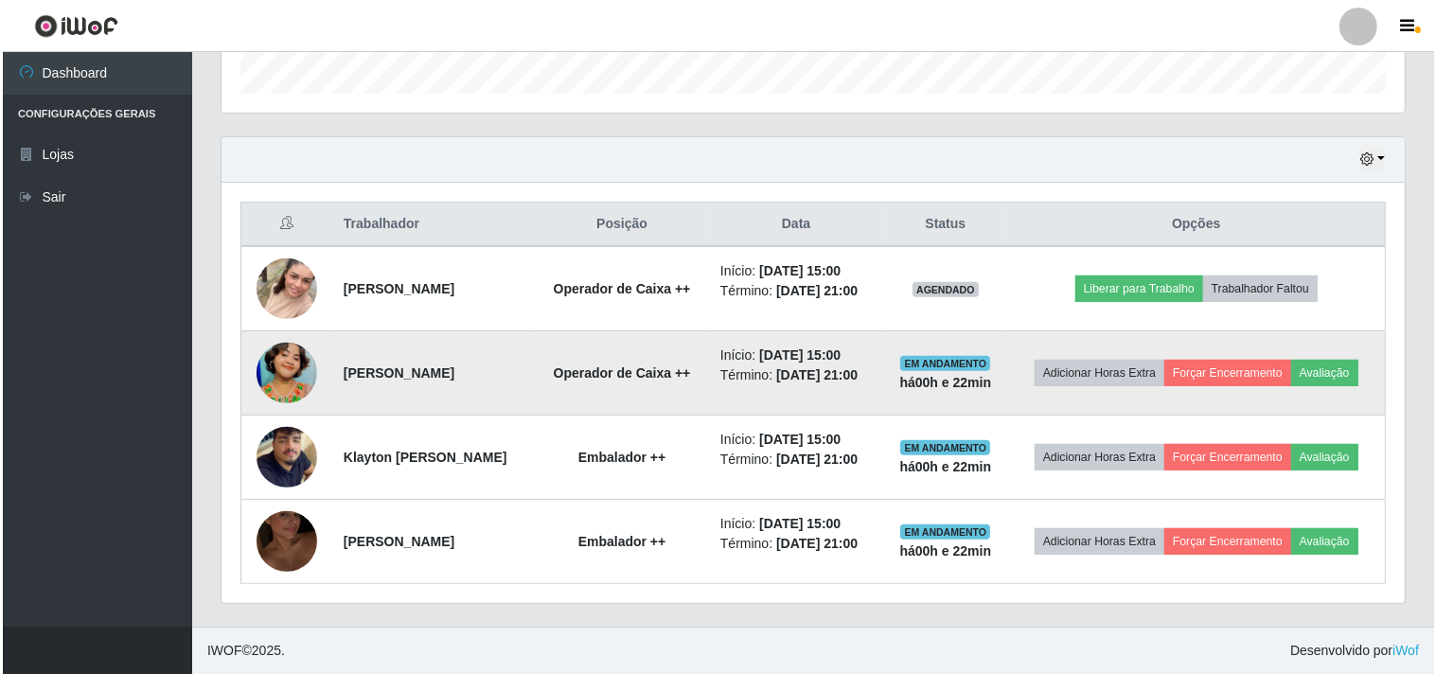
scroll to position [640, 0]
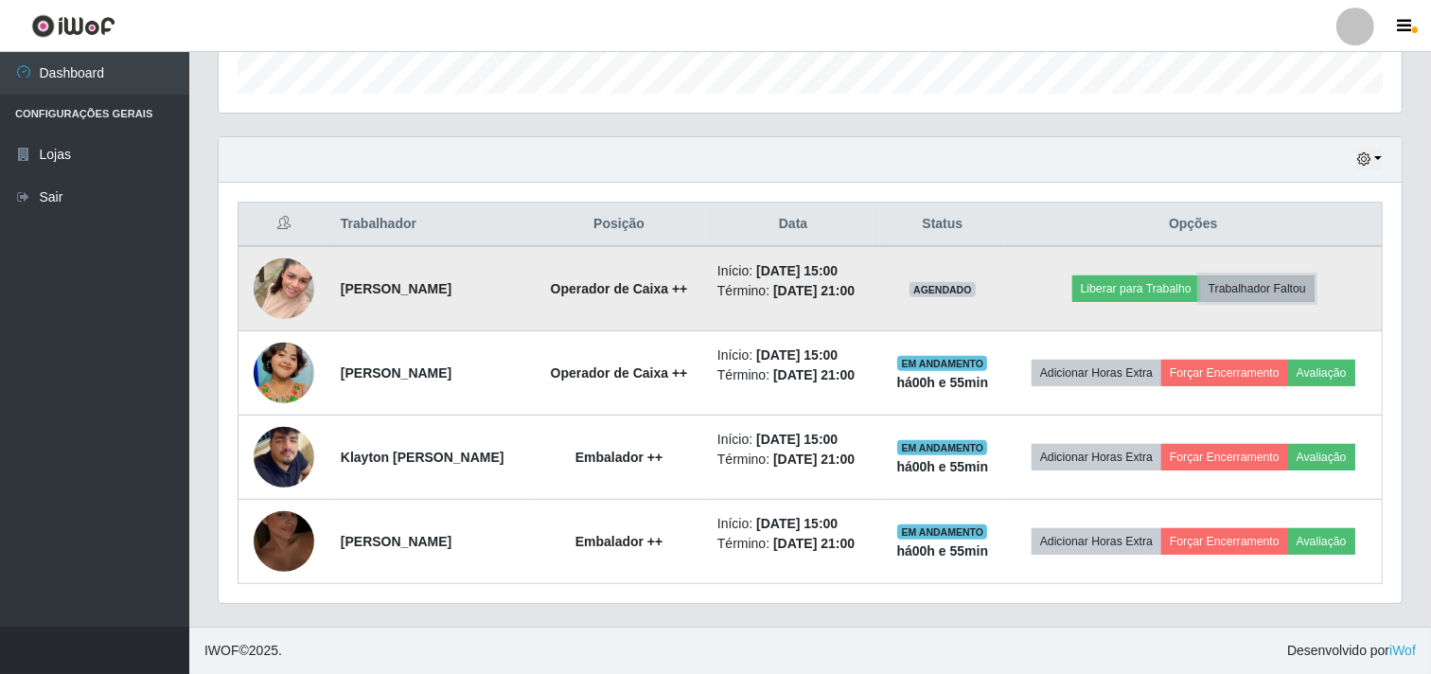
click at [1263, 275] on button "Trabalhador Faltou" at bounding box center [1257, 288] width 115 height 27
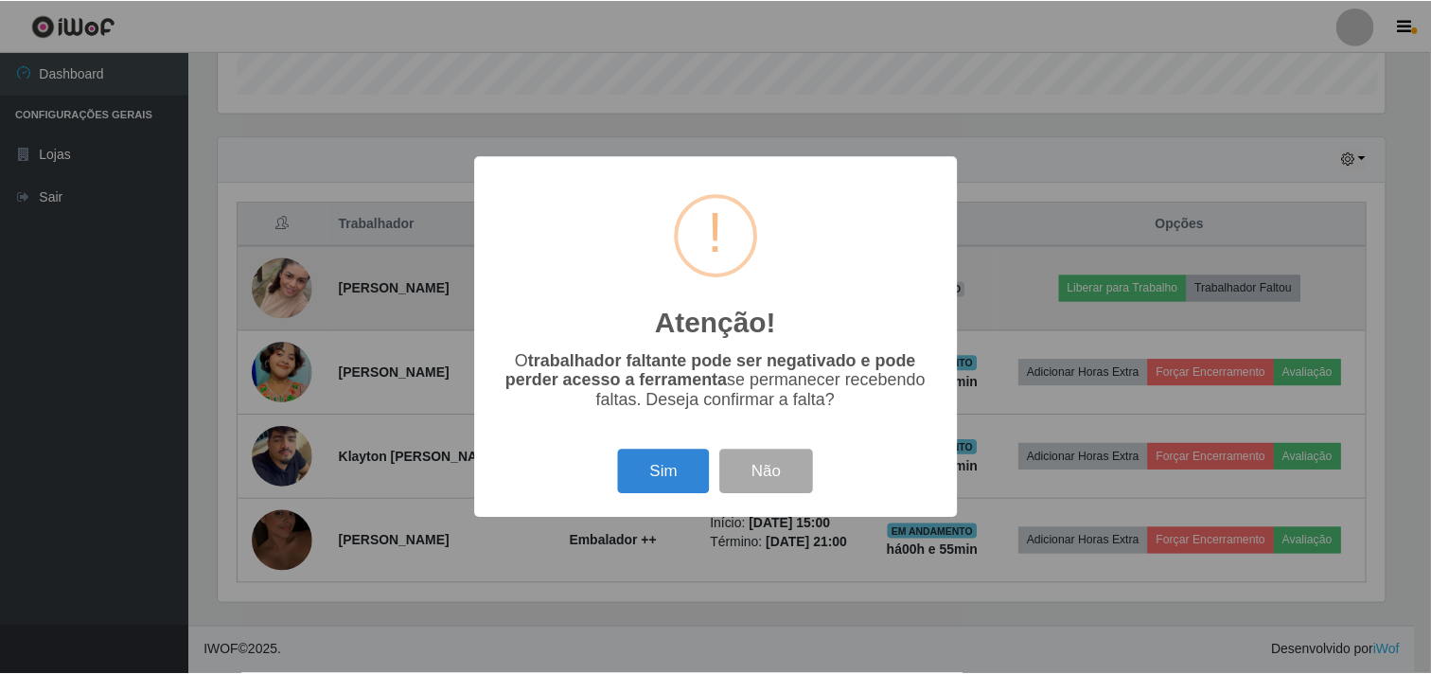
scroll to position [392, 1171]
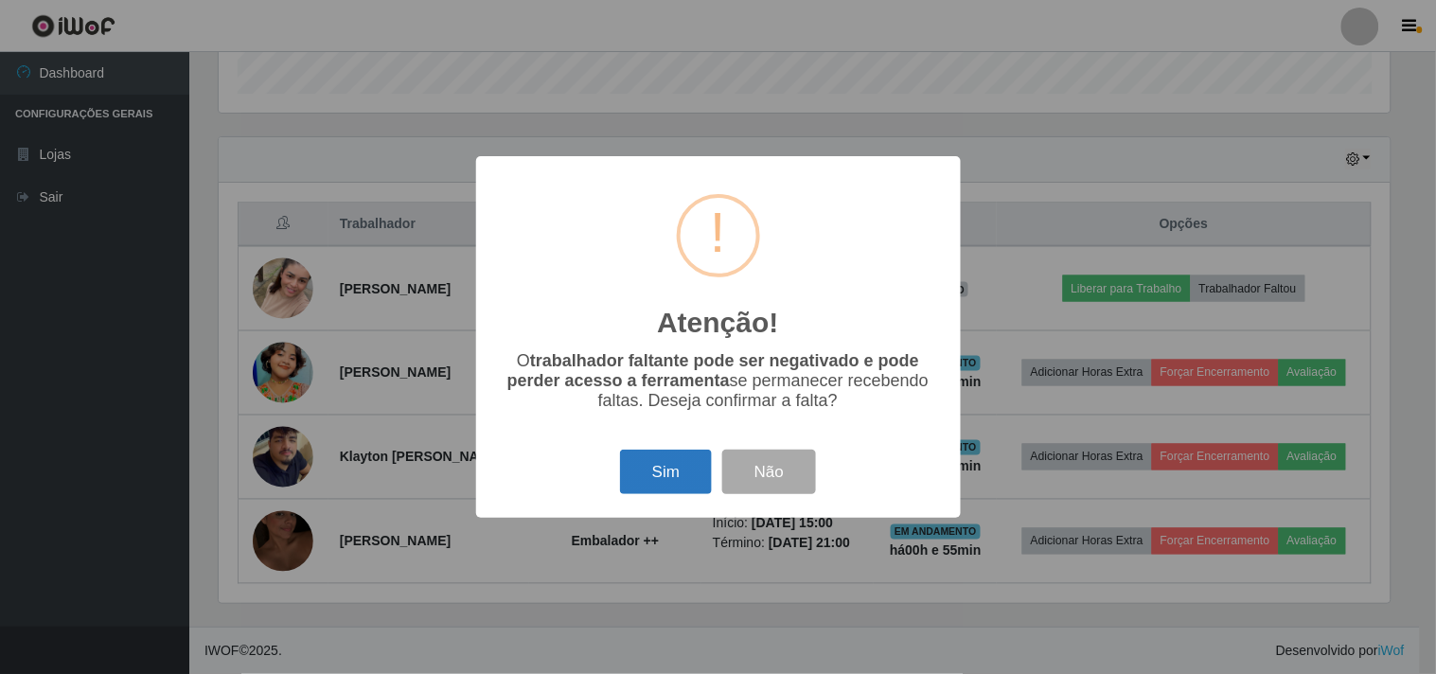
click at [668, 468] on button "Sim" at bounding box center [666, 472] width 92 height 44
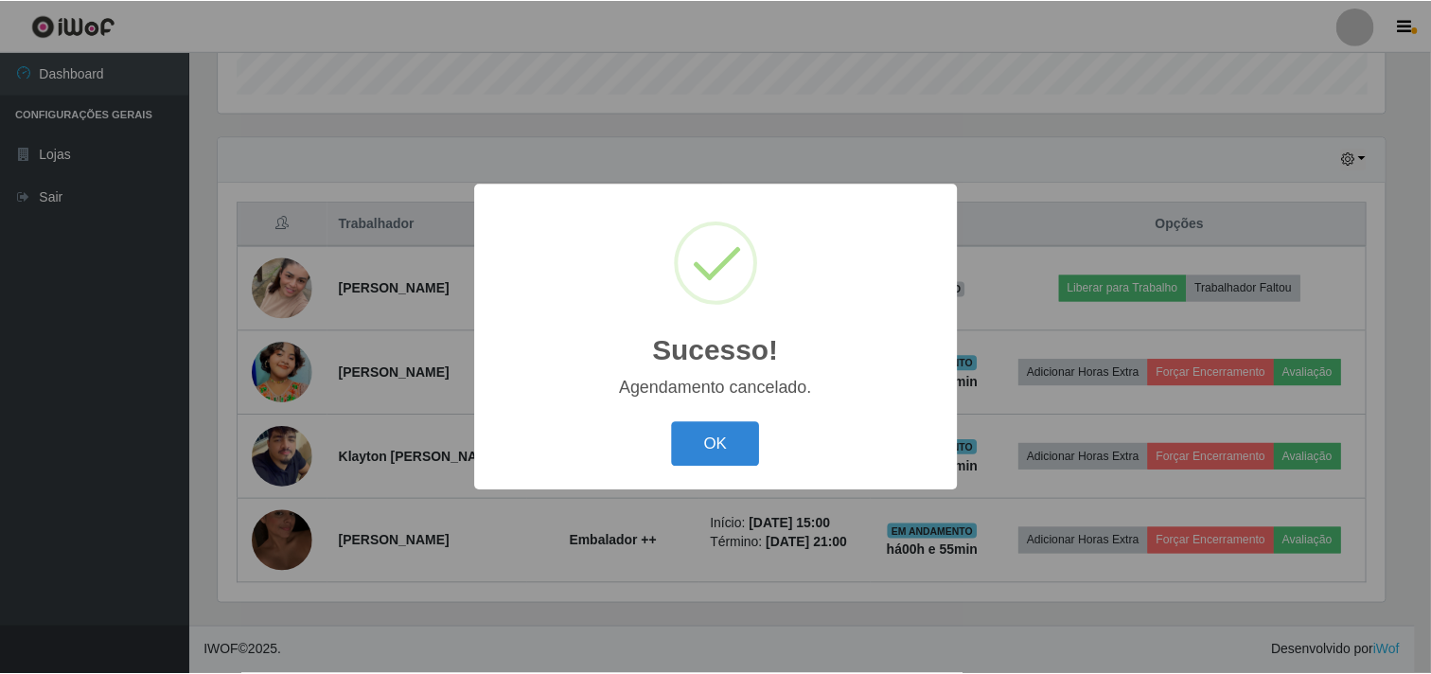
scroll to position [541, 0]
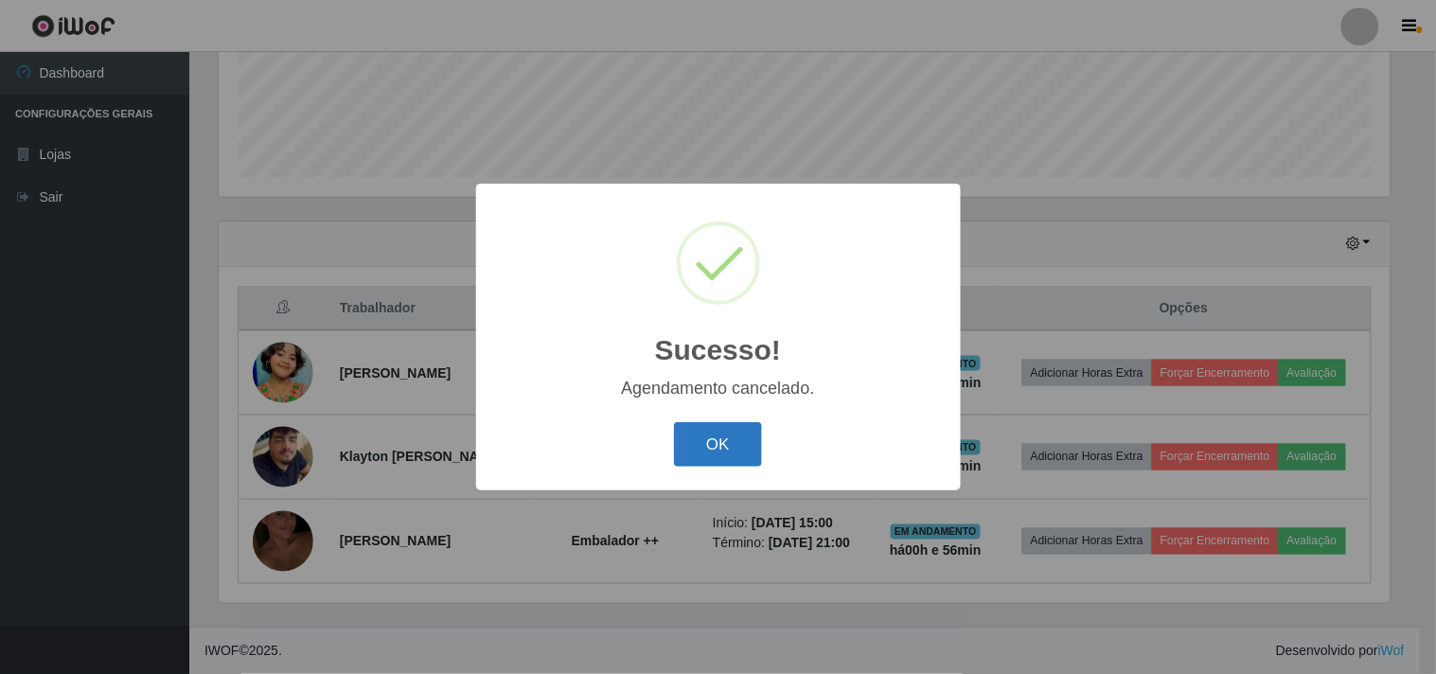
click at [711, 440] on button "OK" at bounding box center [718, 444] width 88 height 44
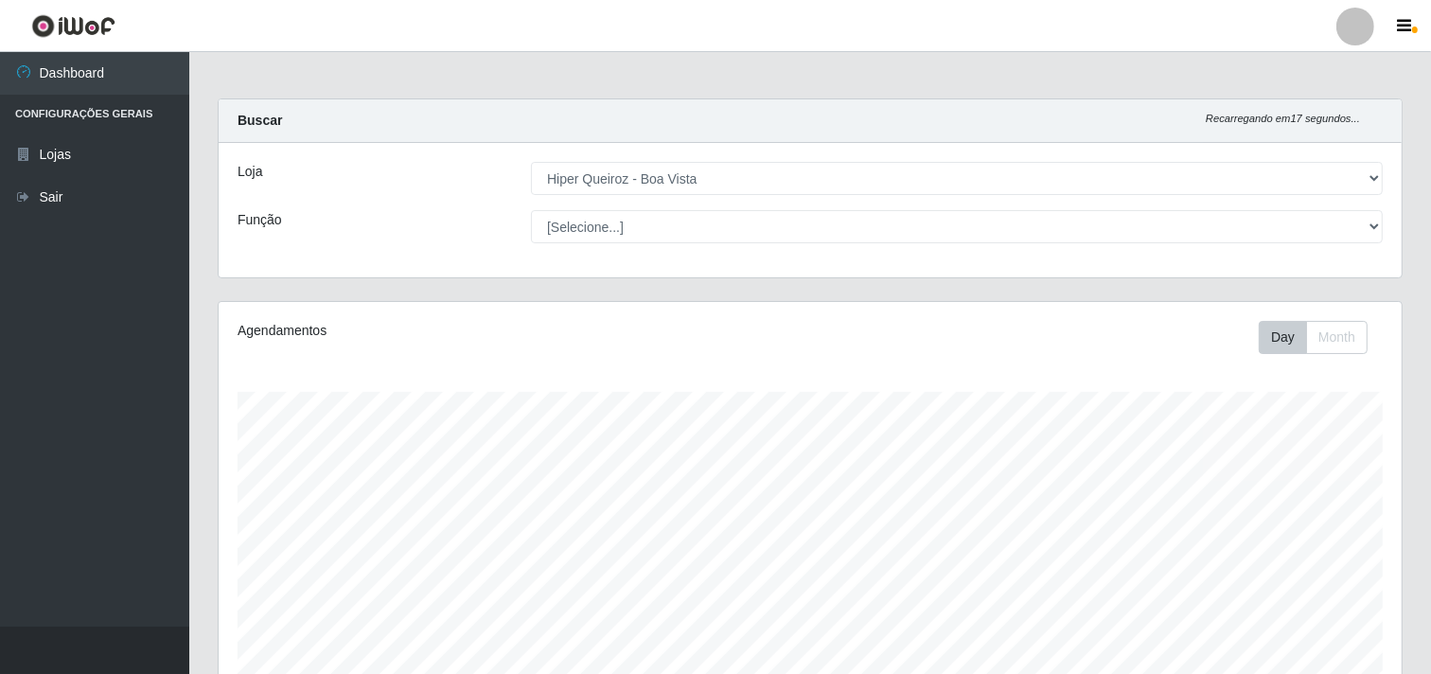
scroll to position [0, 0]
